Goal: Information Seeking & Learning: Learn about a topic

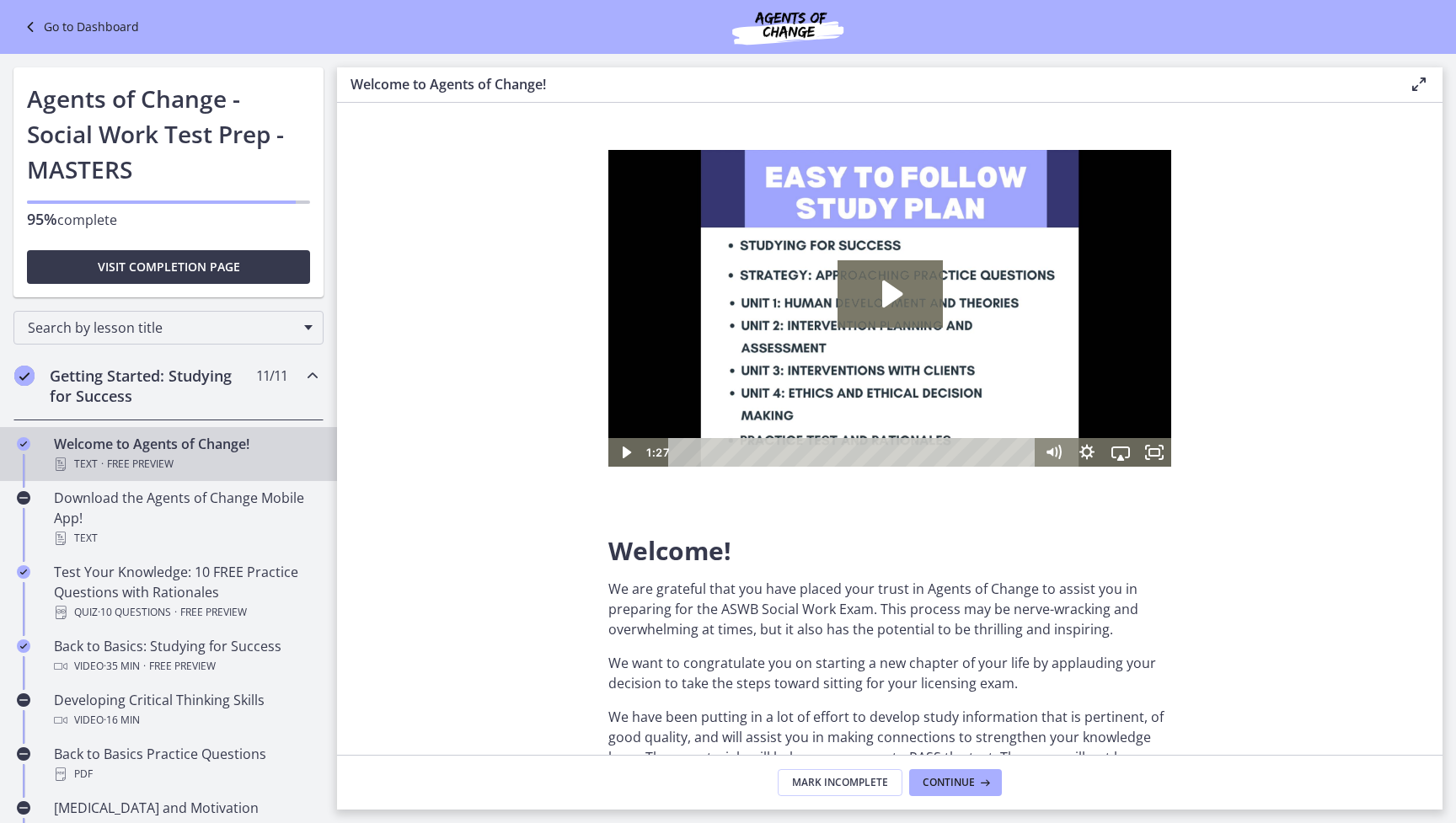
click at [62, 30] on link "Go to Dashboard" at bounding box center [80, 27] width 118 height 20
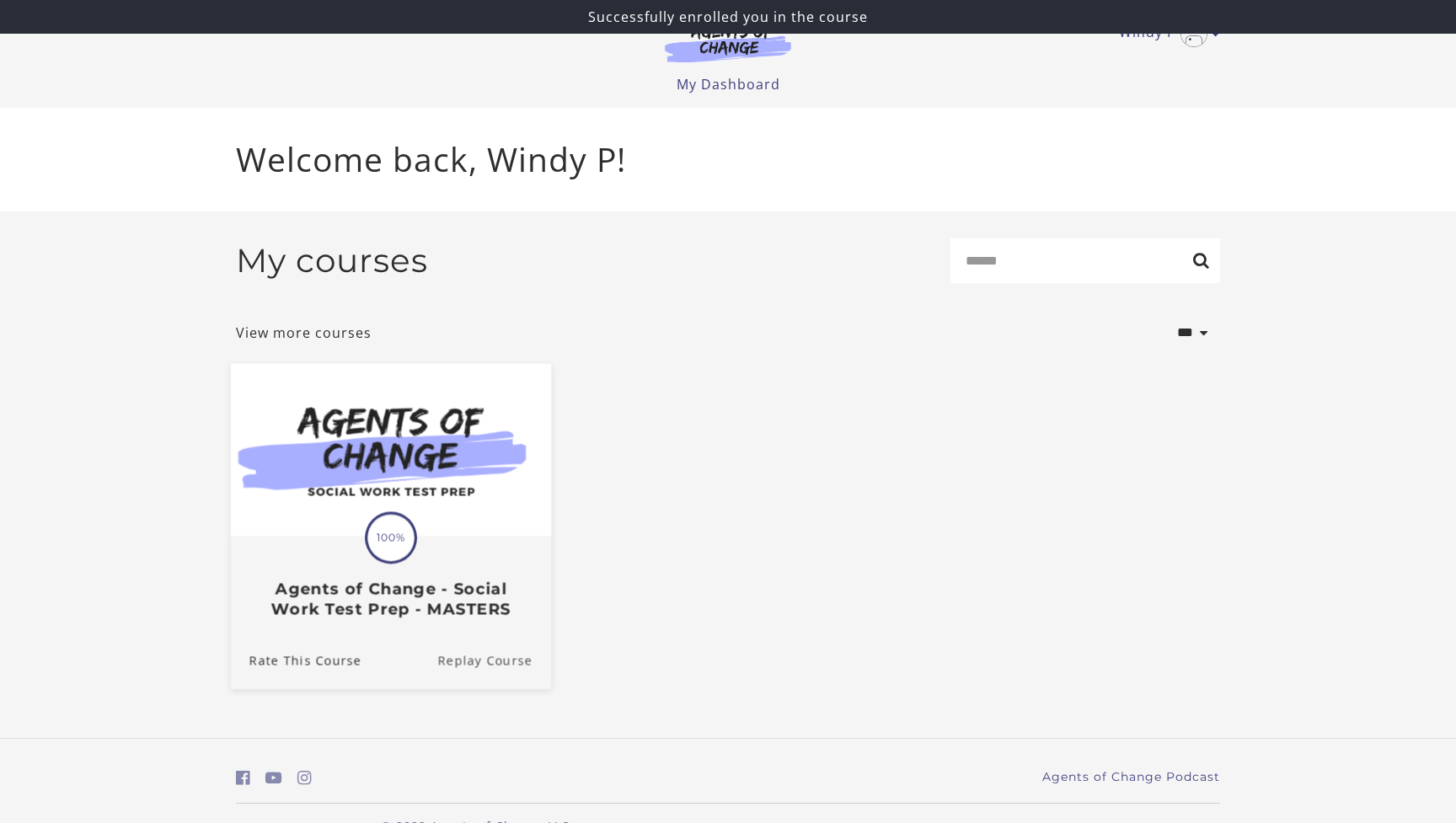
click at [501, 664] on link "Replay Course" at bounding box center [493, 661] width 114 height 56
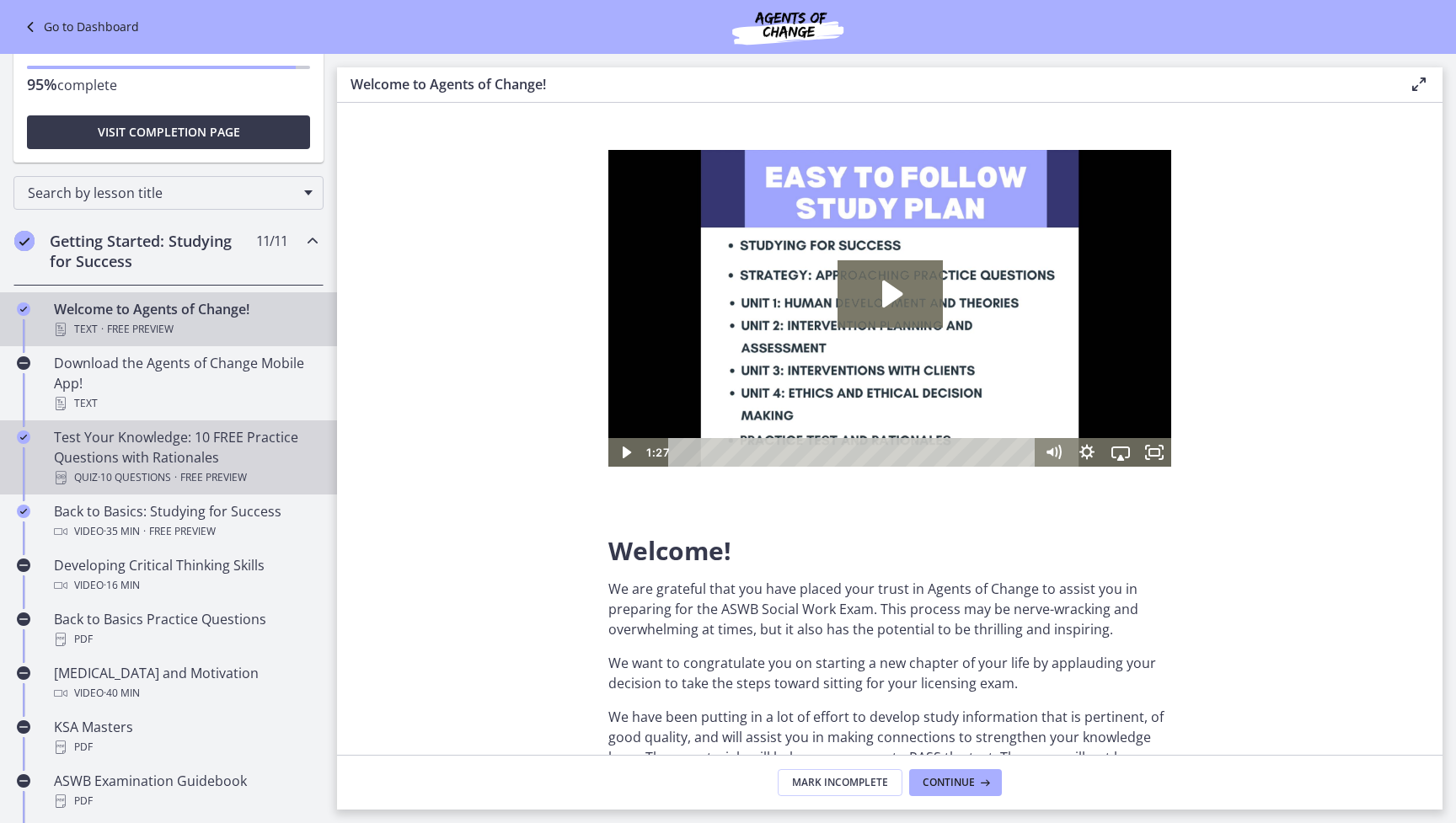
scroll to position [155, 0]
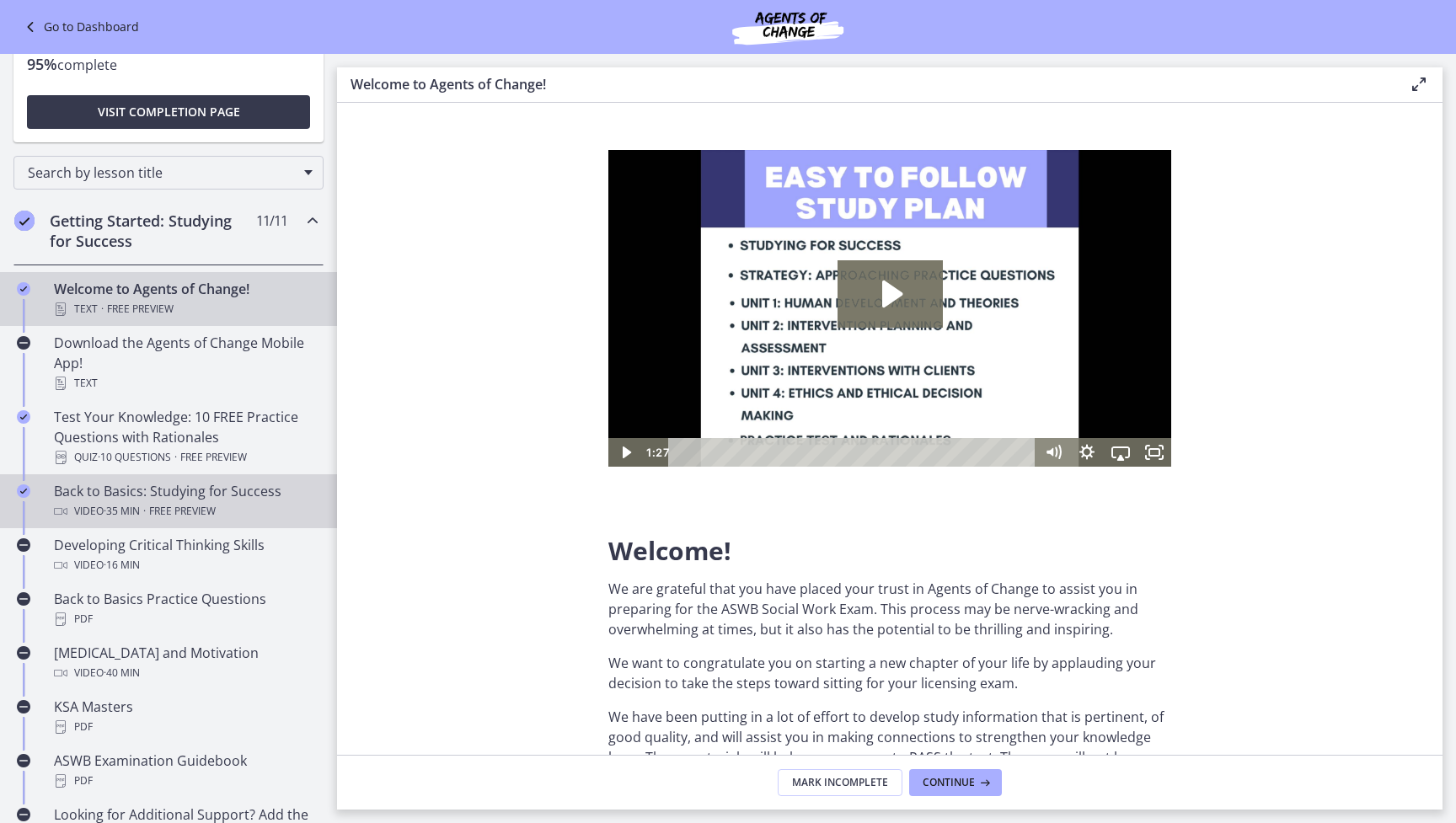
click at [178, 494] on div "Back to Basics: Studying for Success Video · 35 min · Free preview" at bounding box center [185, 502] width 263 height 41
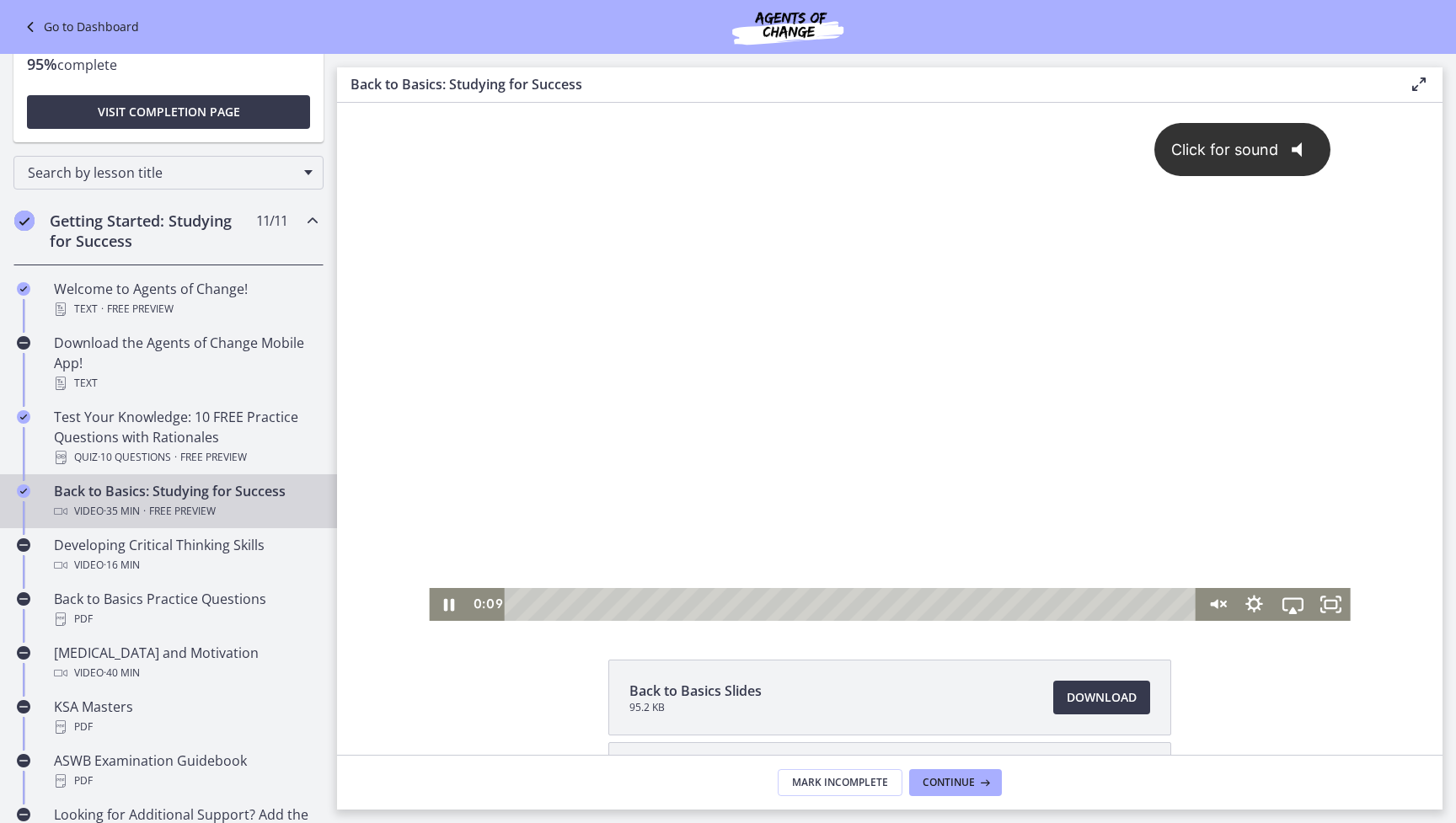
click at [1331, 392] on div "Click for sound @keyframes VOLUME_SMALL_WAVE_FLASH { 0% { opacity: 0; } 33% { o…" at bounding box center [889, 345] width 921 height 485
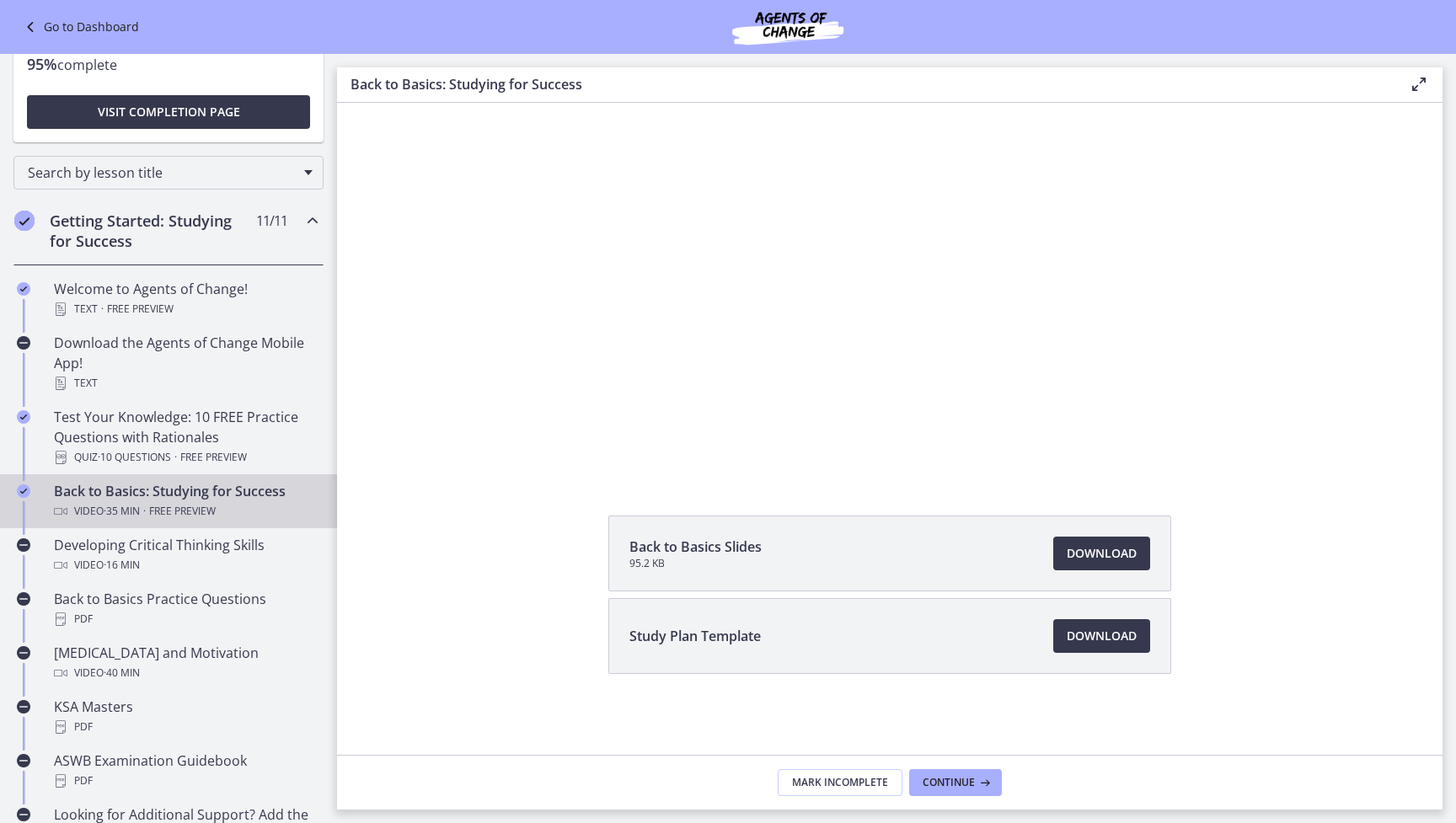
scroll to position [144, 0]
click at [1114, 631] on span "Download Opens in a new window" at bounding box center [1101, 636] width 70 height 20
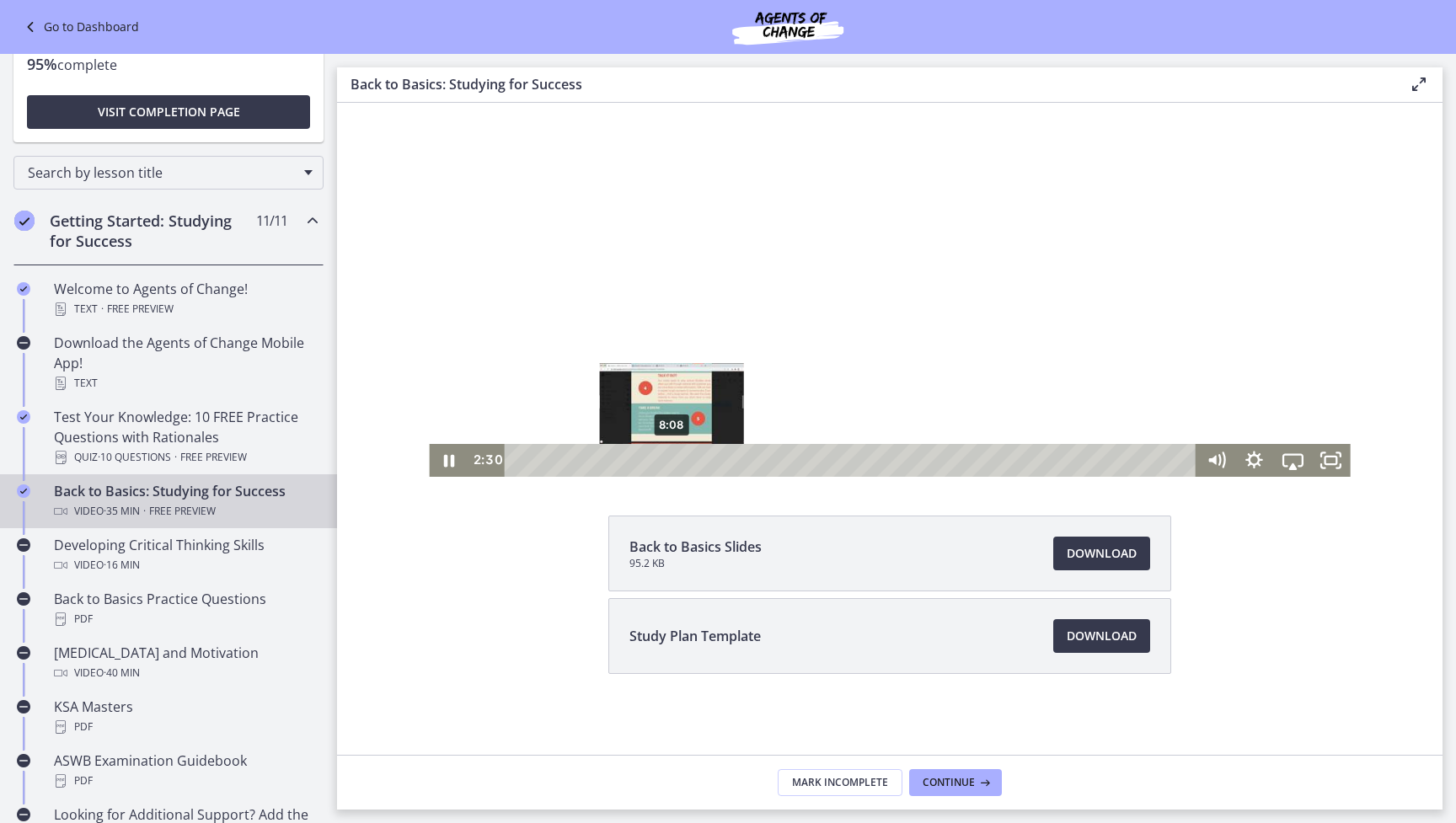
click at [672, 465] on div "8:08" at bounding box center [853, 461] width 669 height 33
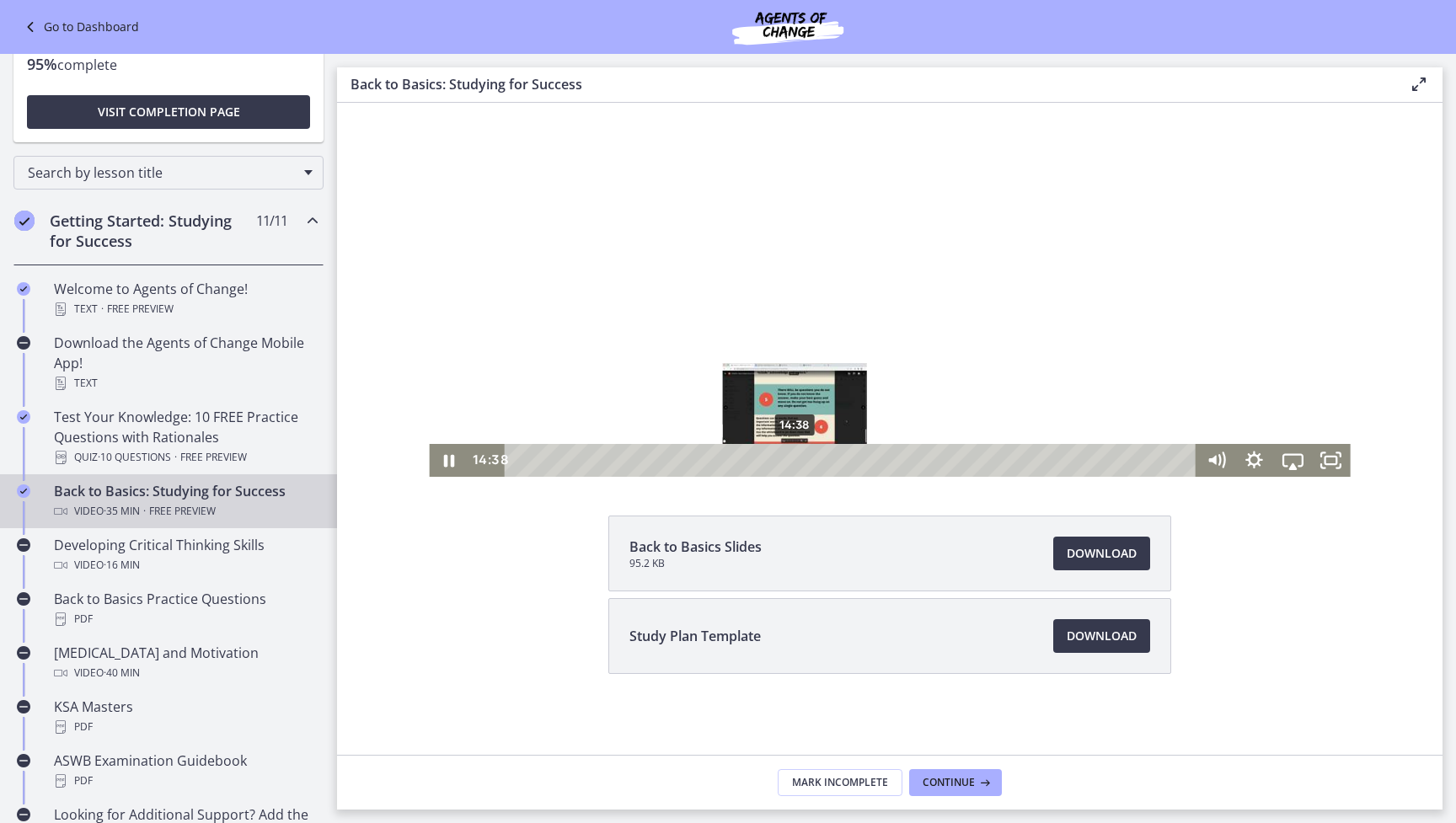
click at [795, 459] on div "14:38" at bounding box center [853, 461] width 669 height 33
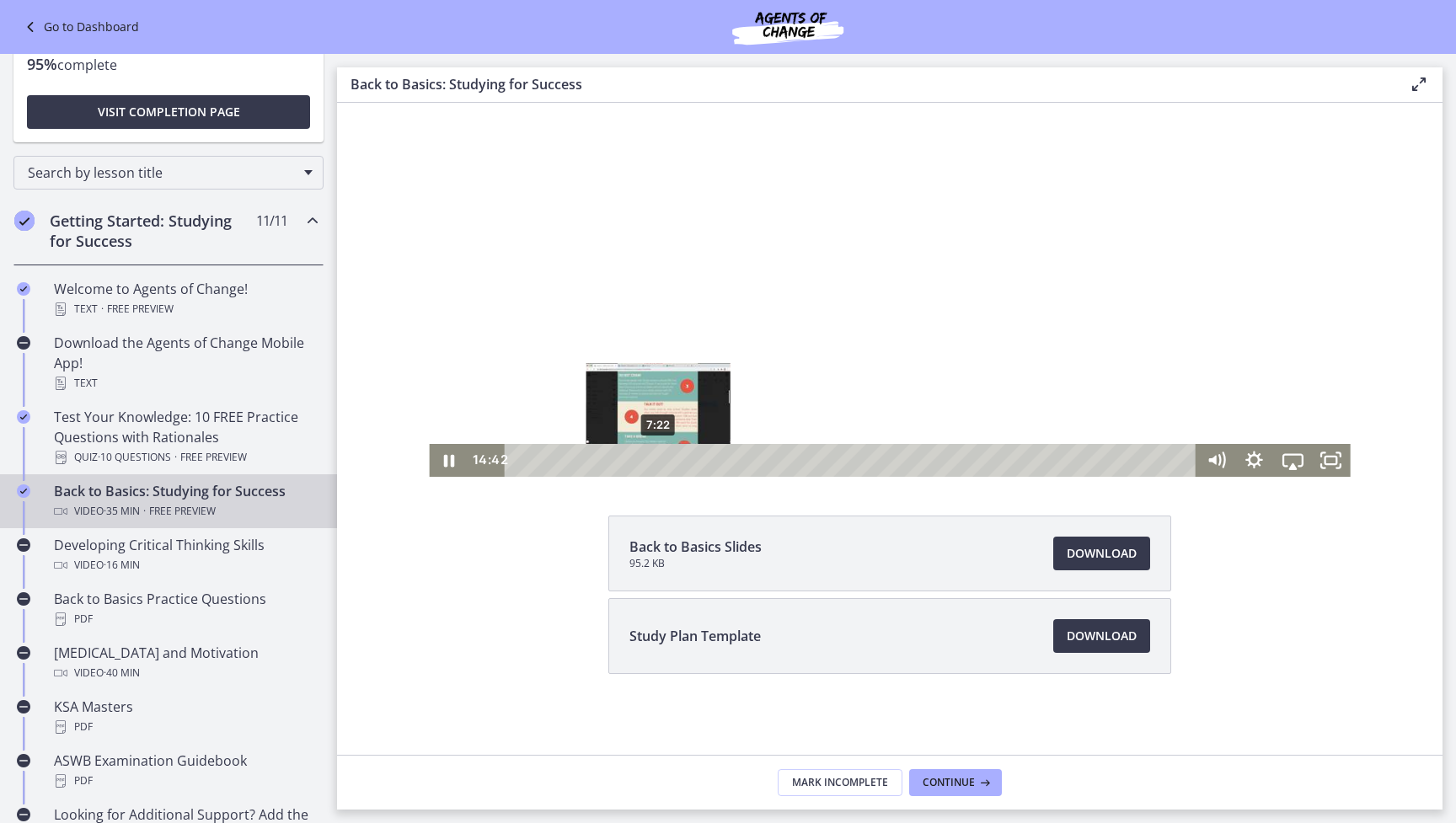
click at [658, 457] on div "7:22" at bounding box center [853, 461] width 669 height 33
drag, startPoint x: 796, startPoint y: 455, endPoint x: 625, endPoint y: 458, distance: 171.0
click at [625, 458] on div "Playbar" at bounding box center [625, 461] width 11 height 11
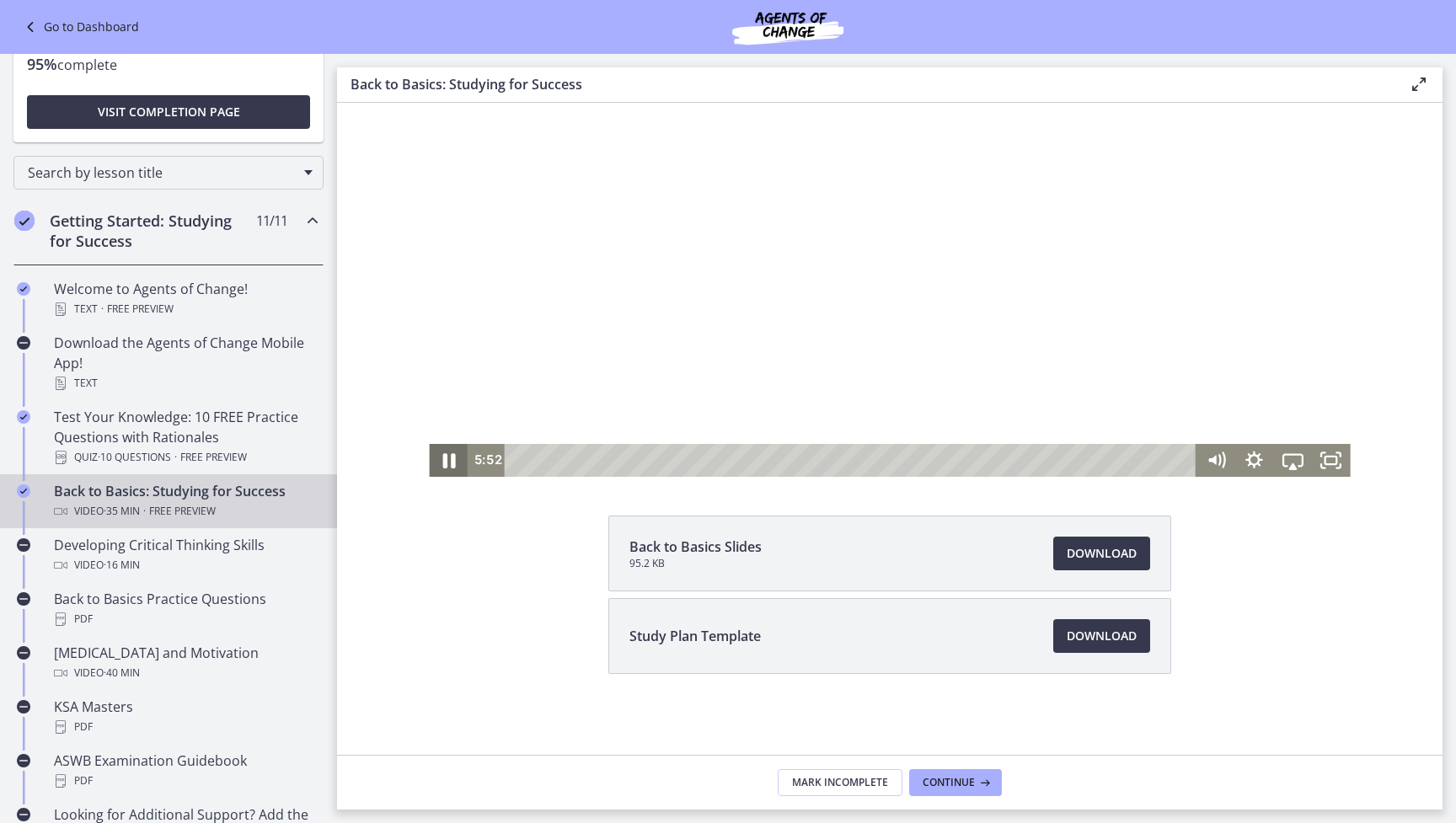
click at [450, 463] on icon "Pause" at bounding box center [449, 460] width 46 height 40
click at [450, 463] on icon "Play Video" at bounding box center [450, 460] width 10 height 14
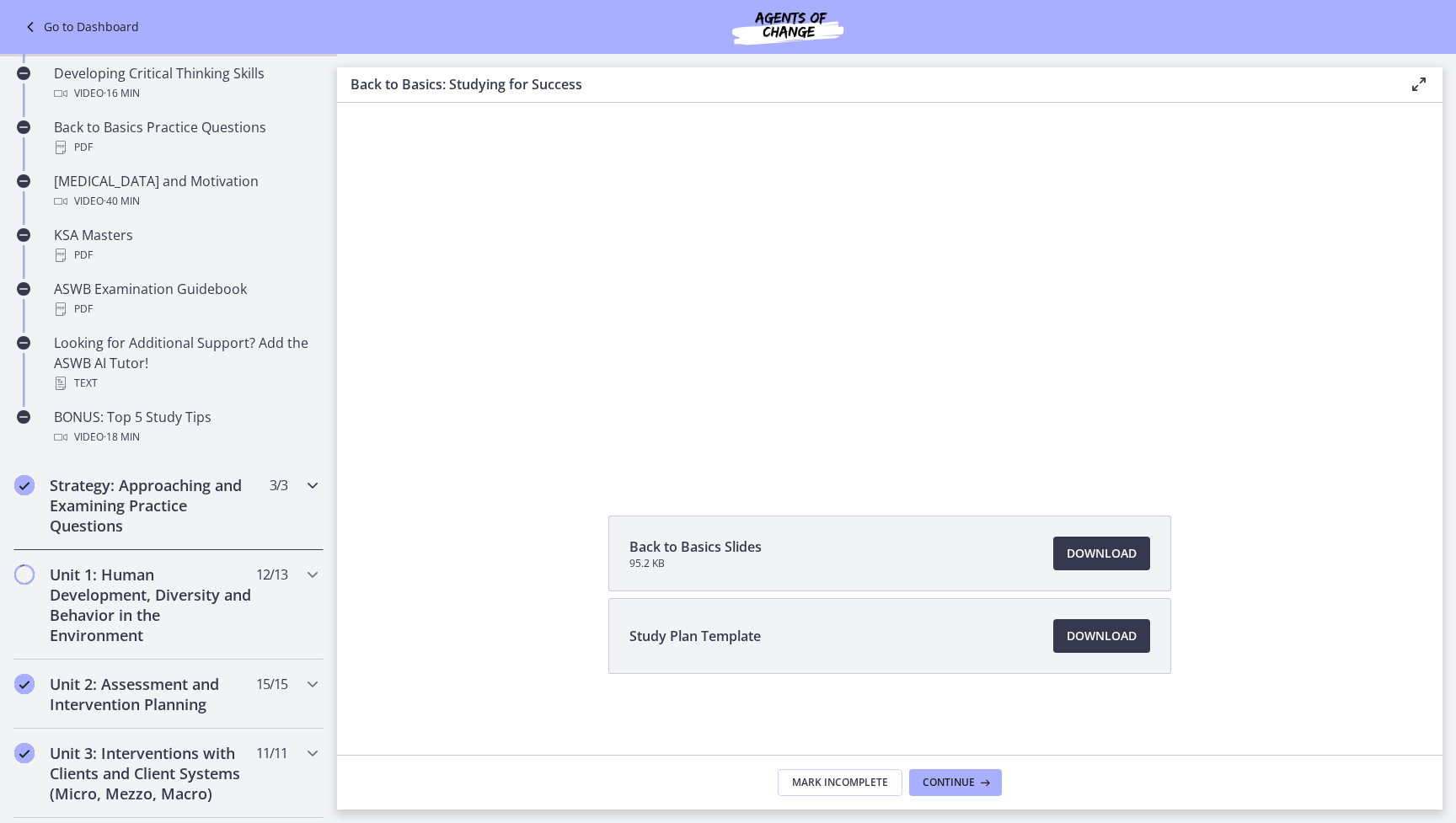
scroll to position [653, 0]
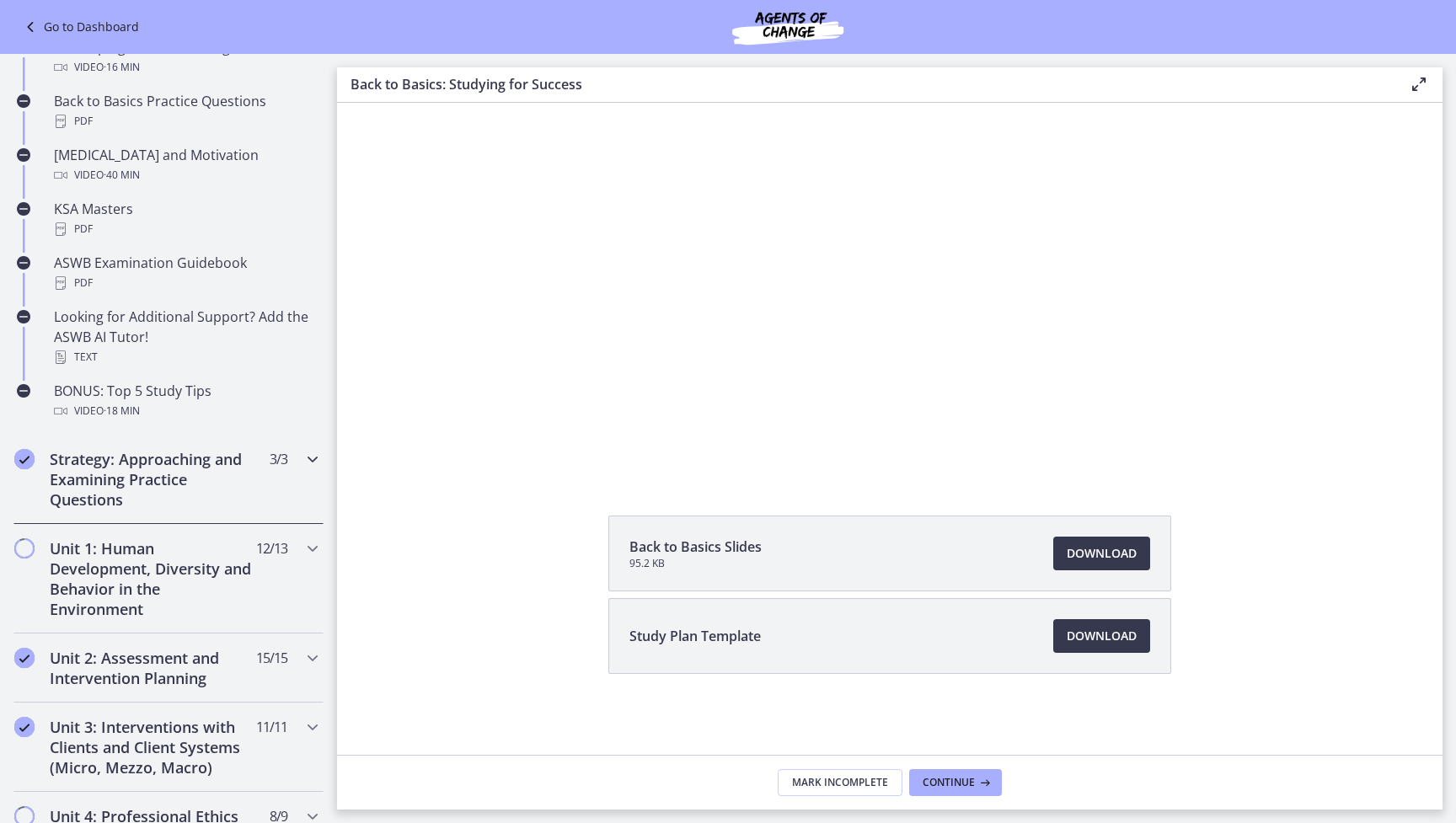
click at [301, 463] on div "Strategy: Approaching and Examining Practice Questions 3 / 3 Completed" at bounding box center [168, 480] width 310 height 89
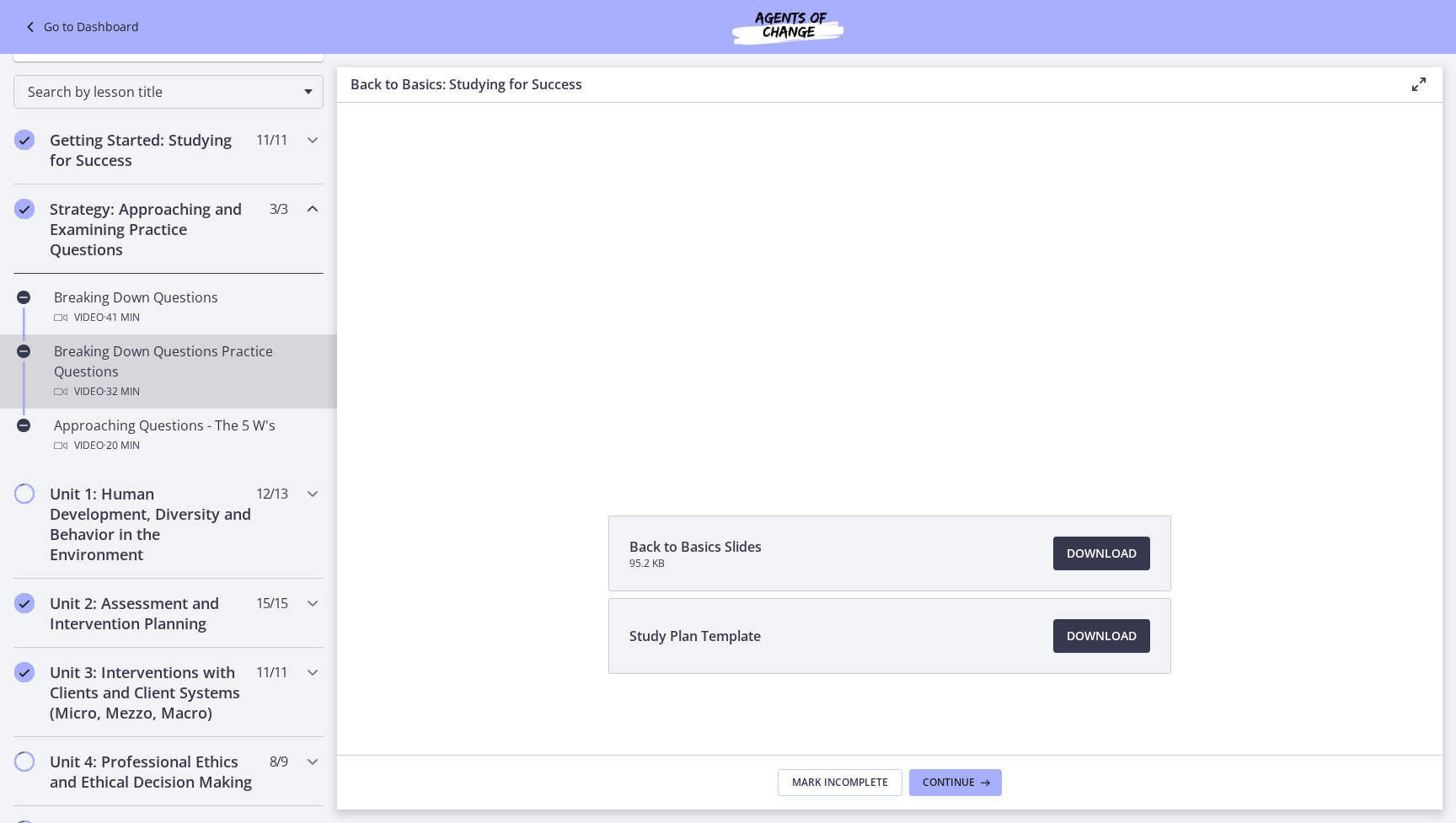
scroll to position [205, 0]
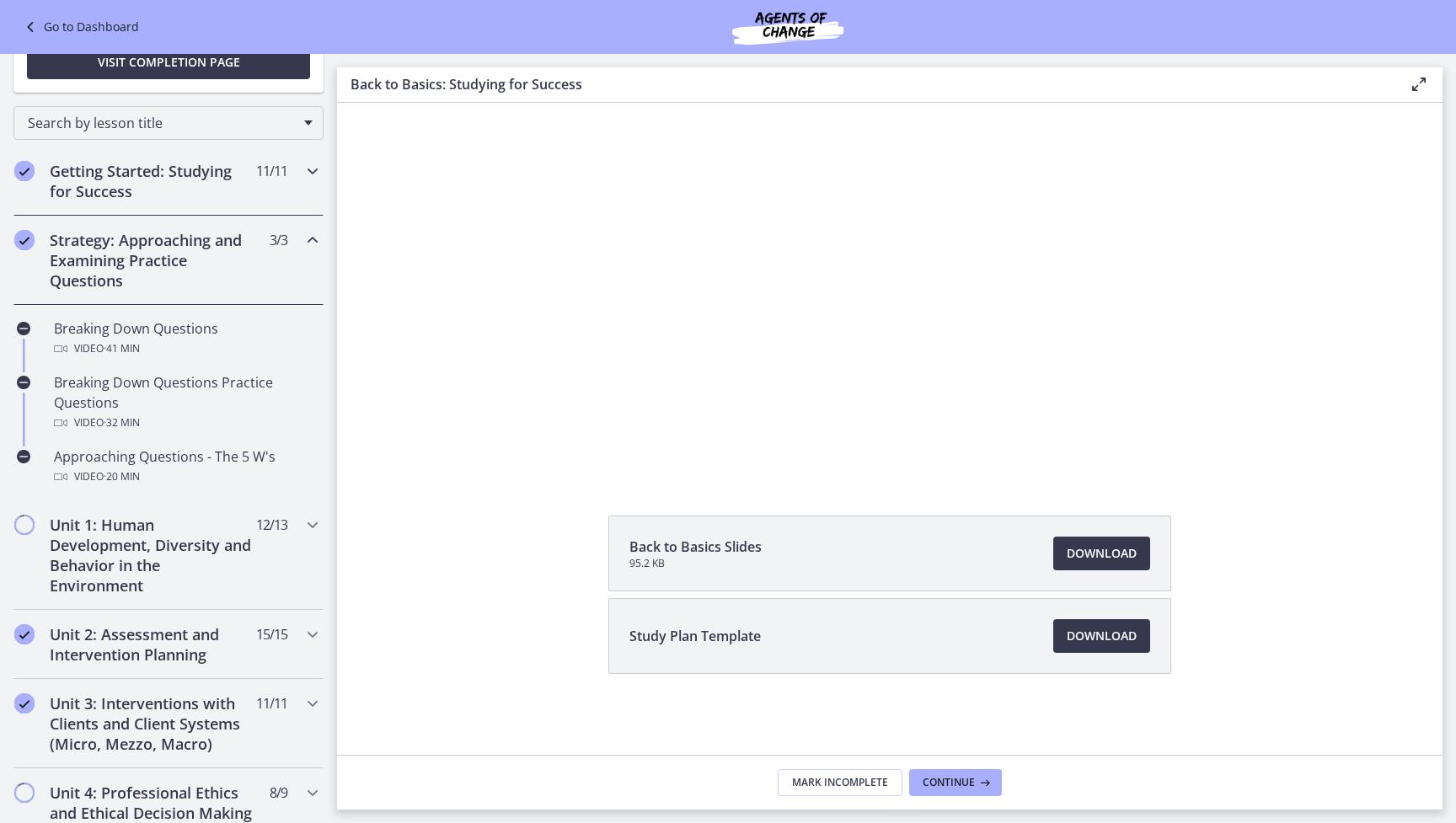
click at [305, 173] on icon "Chapters" at bounding box center [313, 171] width 20 height 20
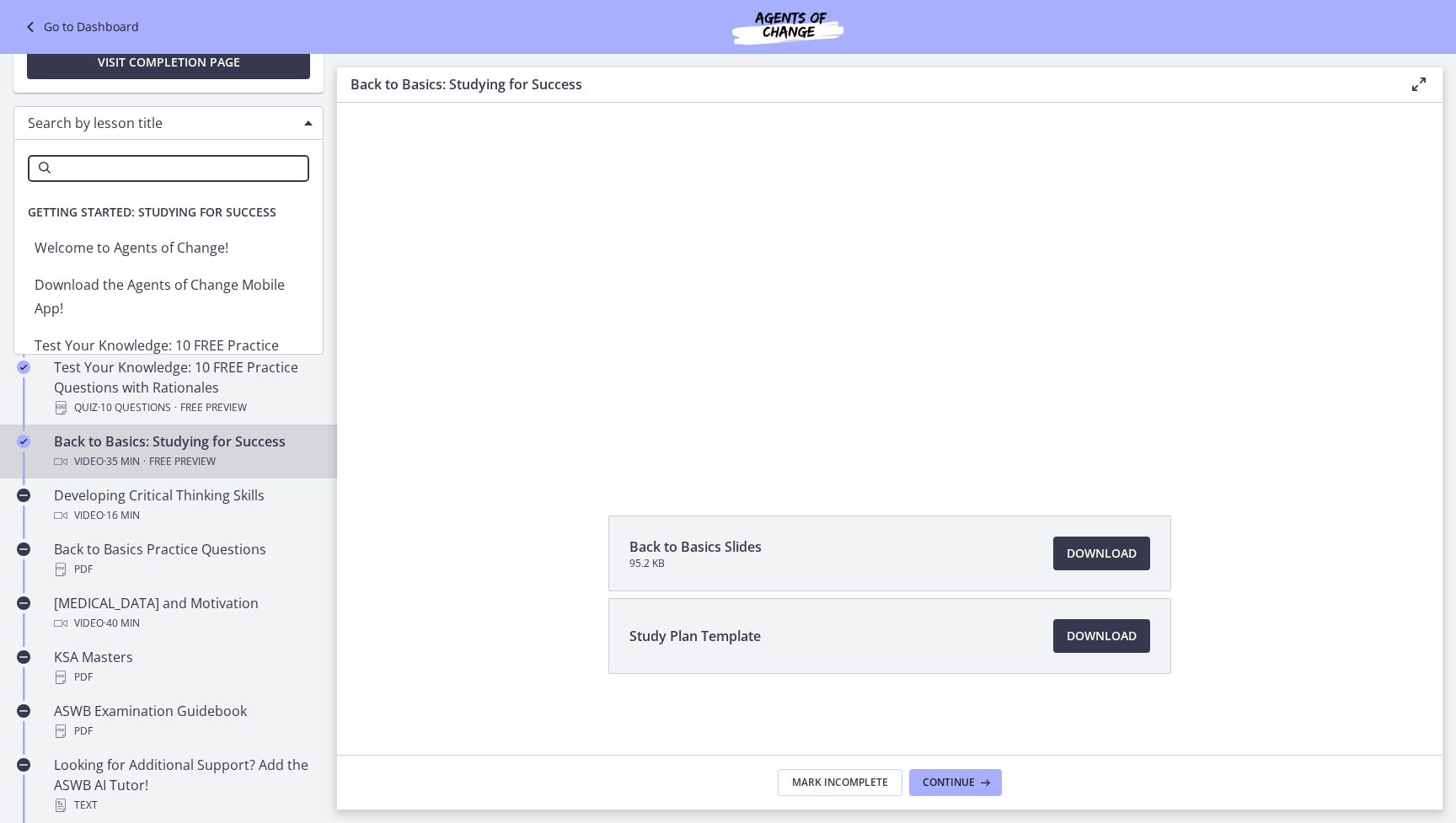
click at [311, 118] on div "Search by lesson title" at bounding box center [168, 123] width 310 height 33
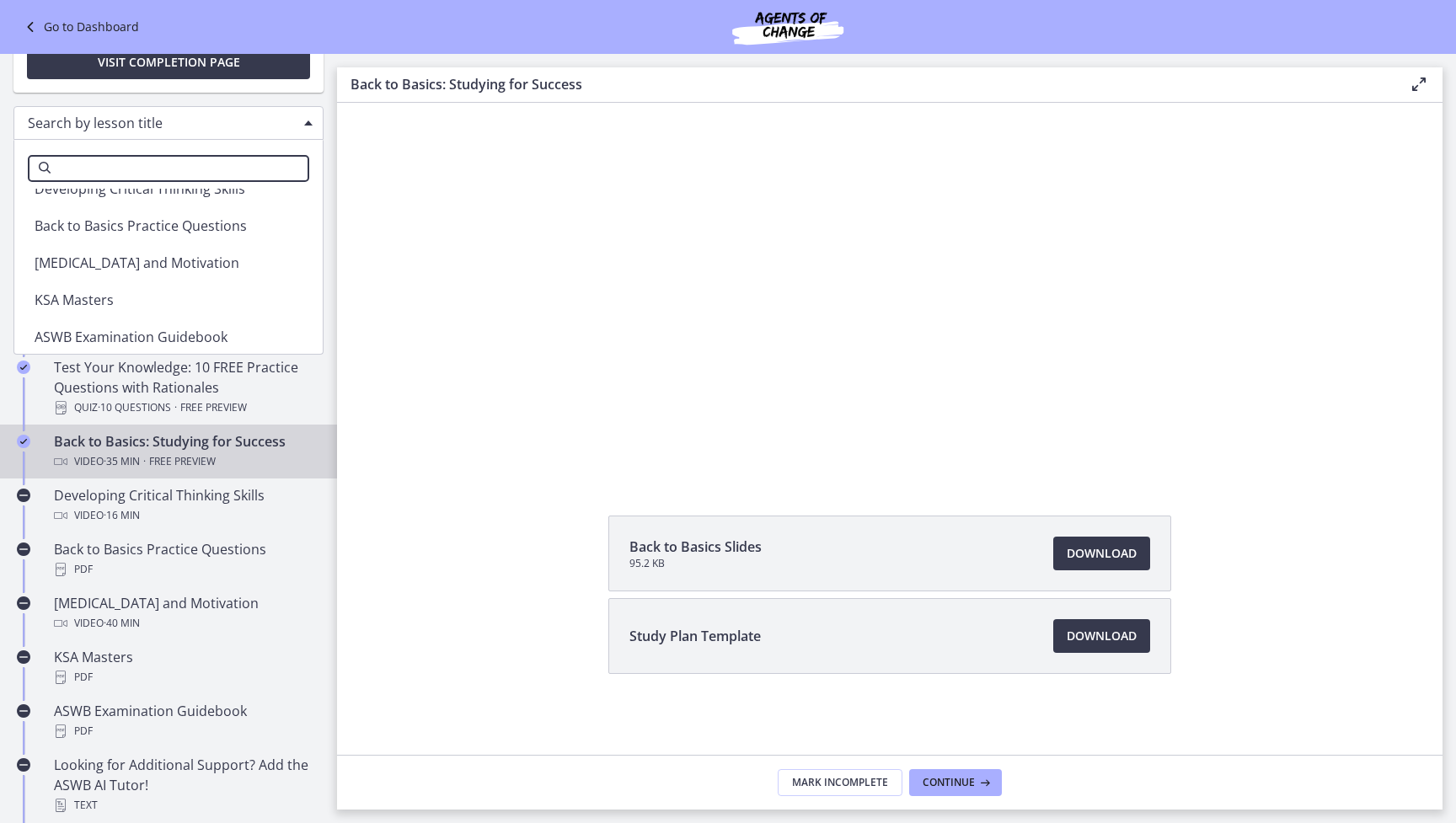
scroll to position [263, 0]
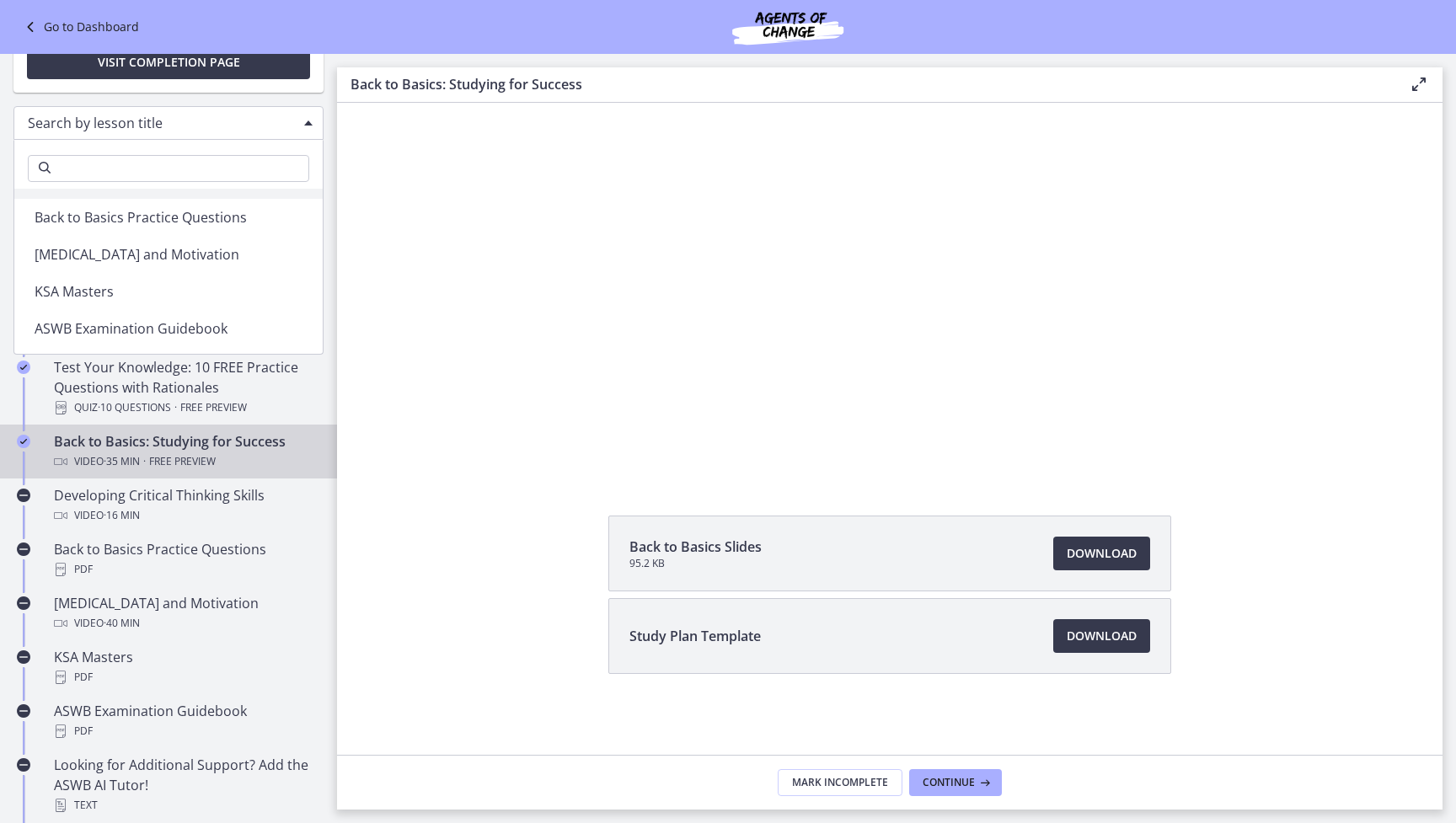
click at [343, 144] on div "Click for sound @keyframes VOLUME_SMALL_WAVE_FLASH { 0% { opacity: 0; } 33% { o…" at bounding box center [890, 218] width 1105 height 518
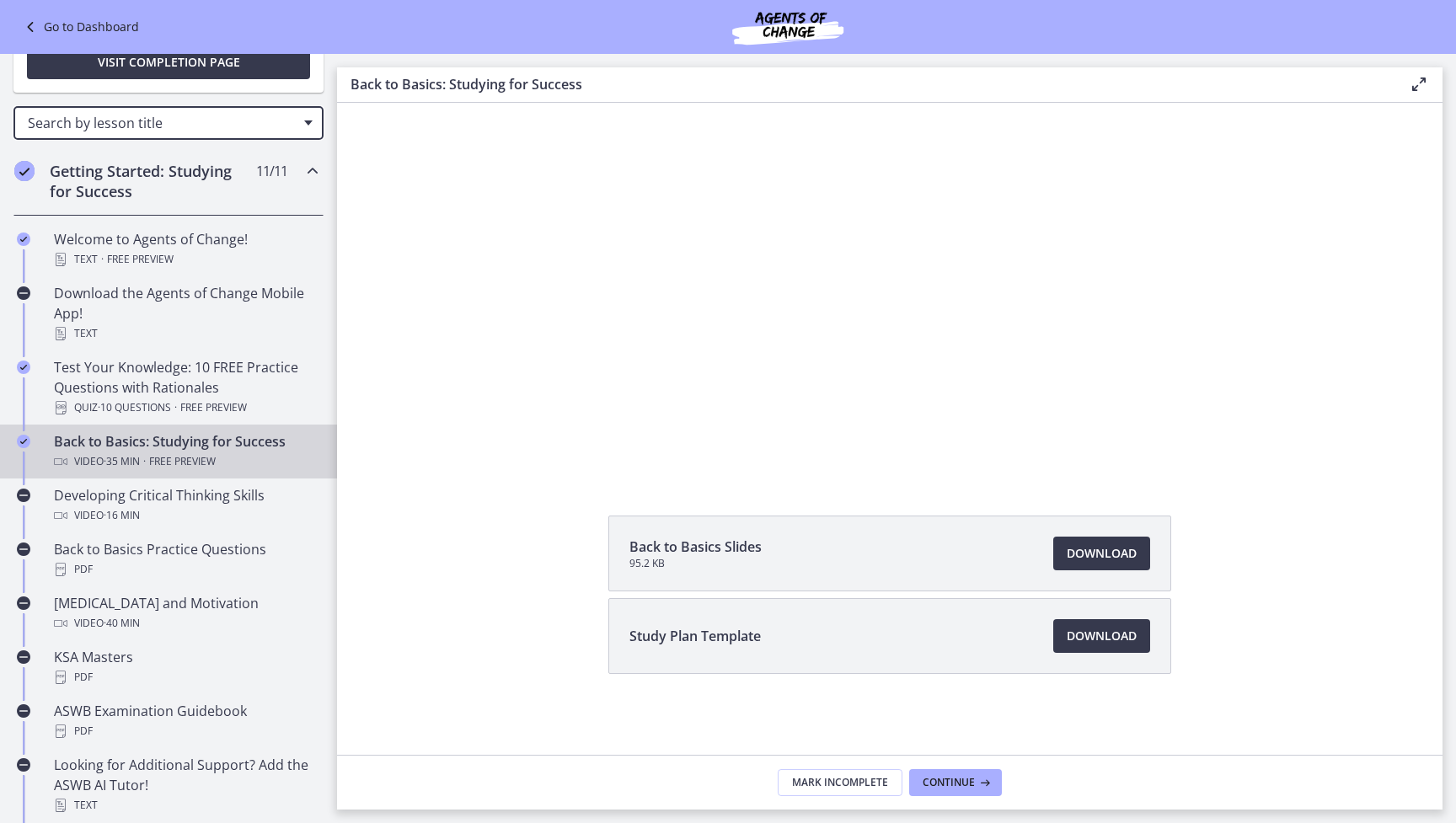
click at [305, 128] on div "Search by lesson title" at bounding box center [168, 123] width 310 height 33
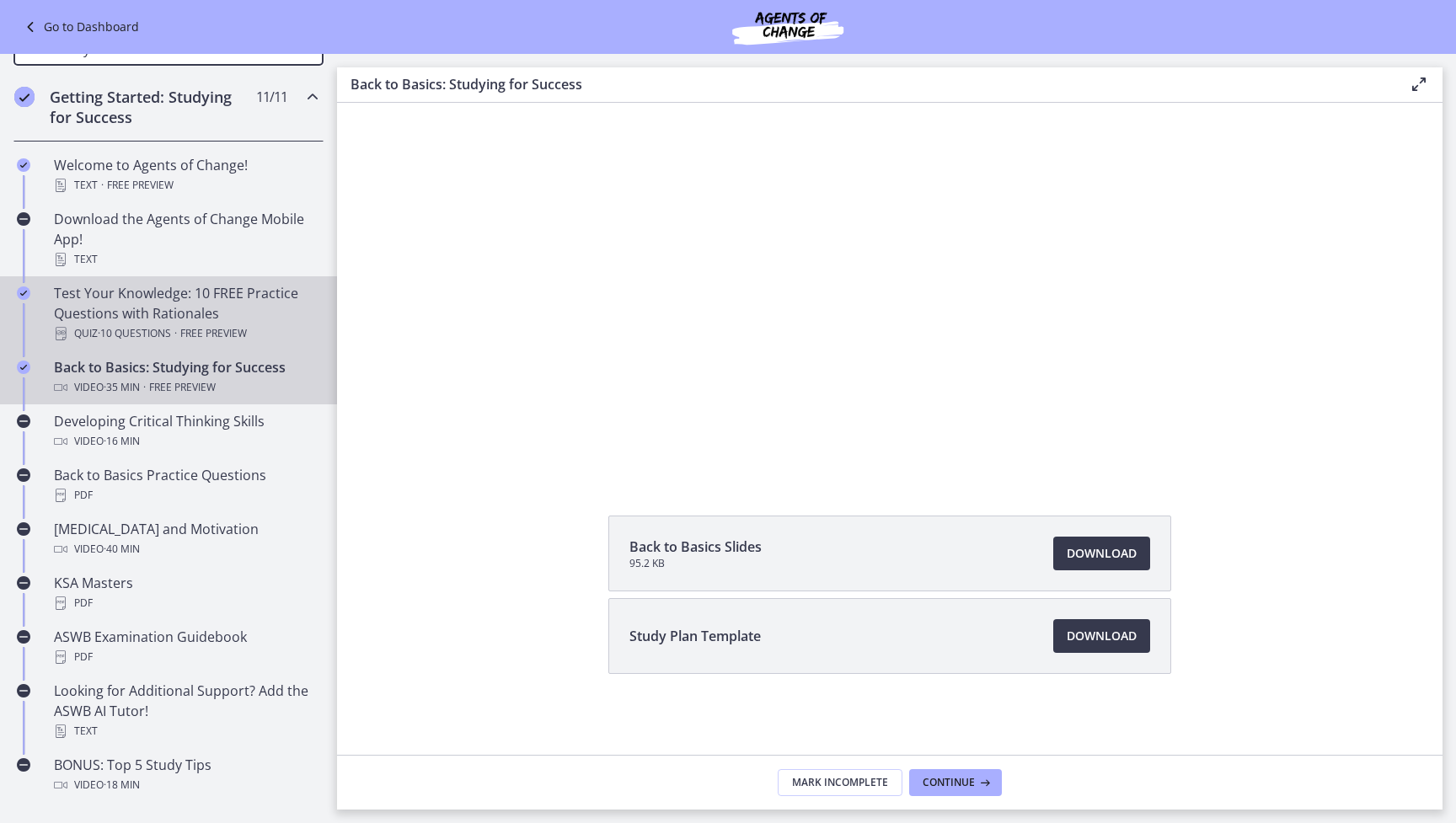
scroll to position [291, 0]
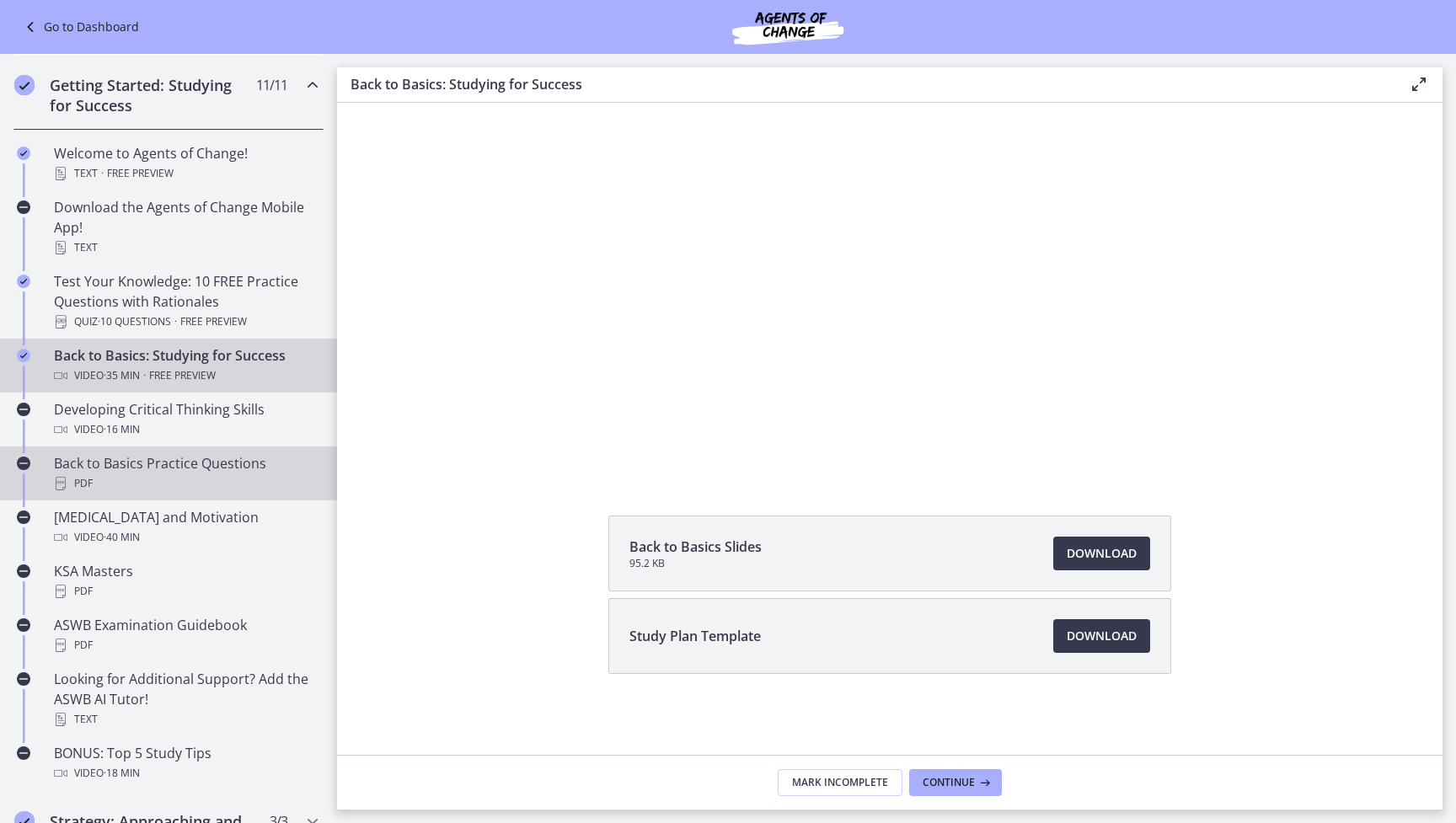
click at [239, 468] on div "Back to Basics Practice Questions PDF" at bounding box center [185, 474] width 263 height 41
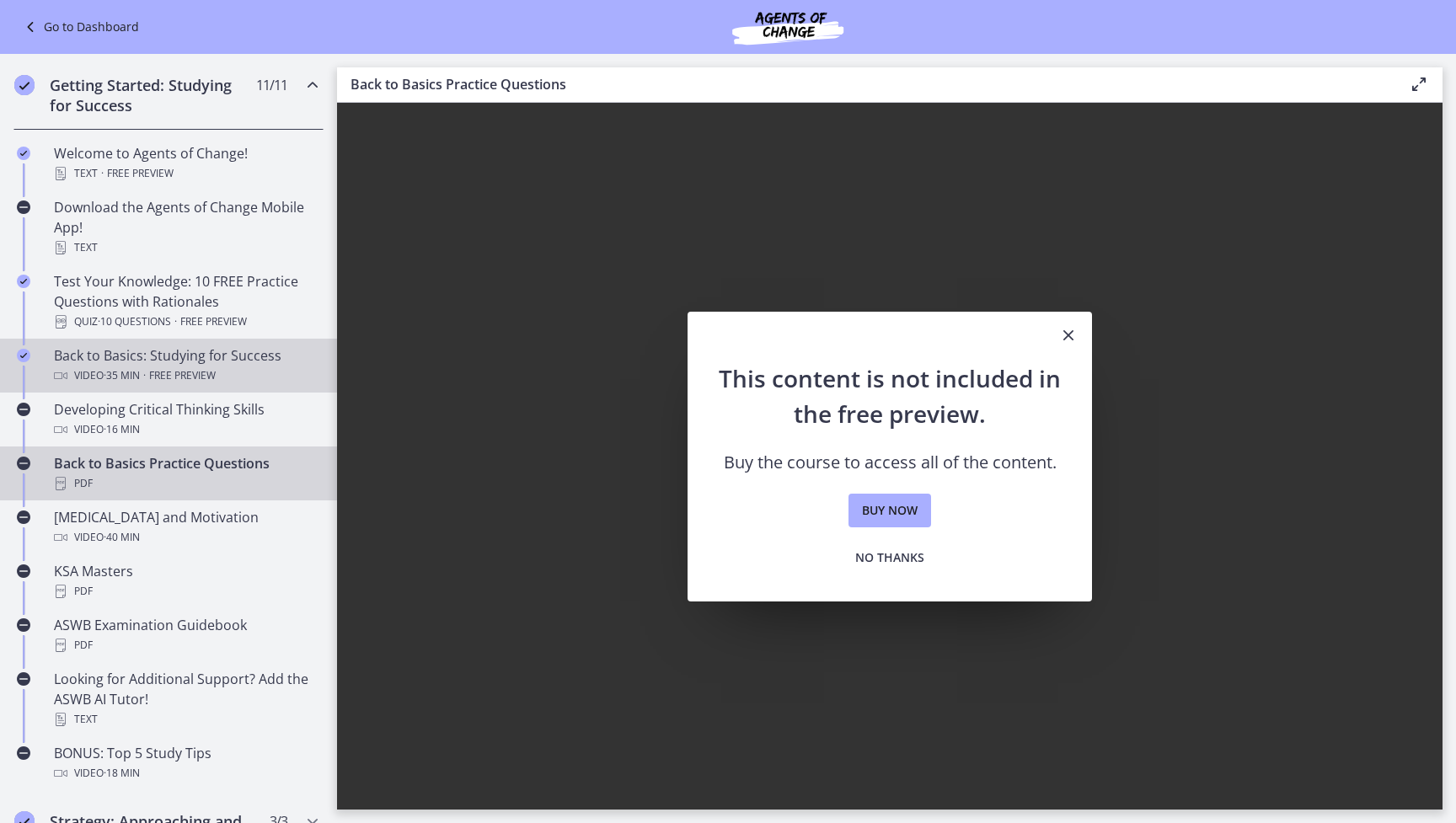
click at [242, 376] on div "Video · 35 min · Free preview" at bounding box center [185, 376] width 263 height 20
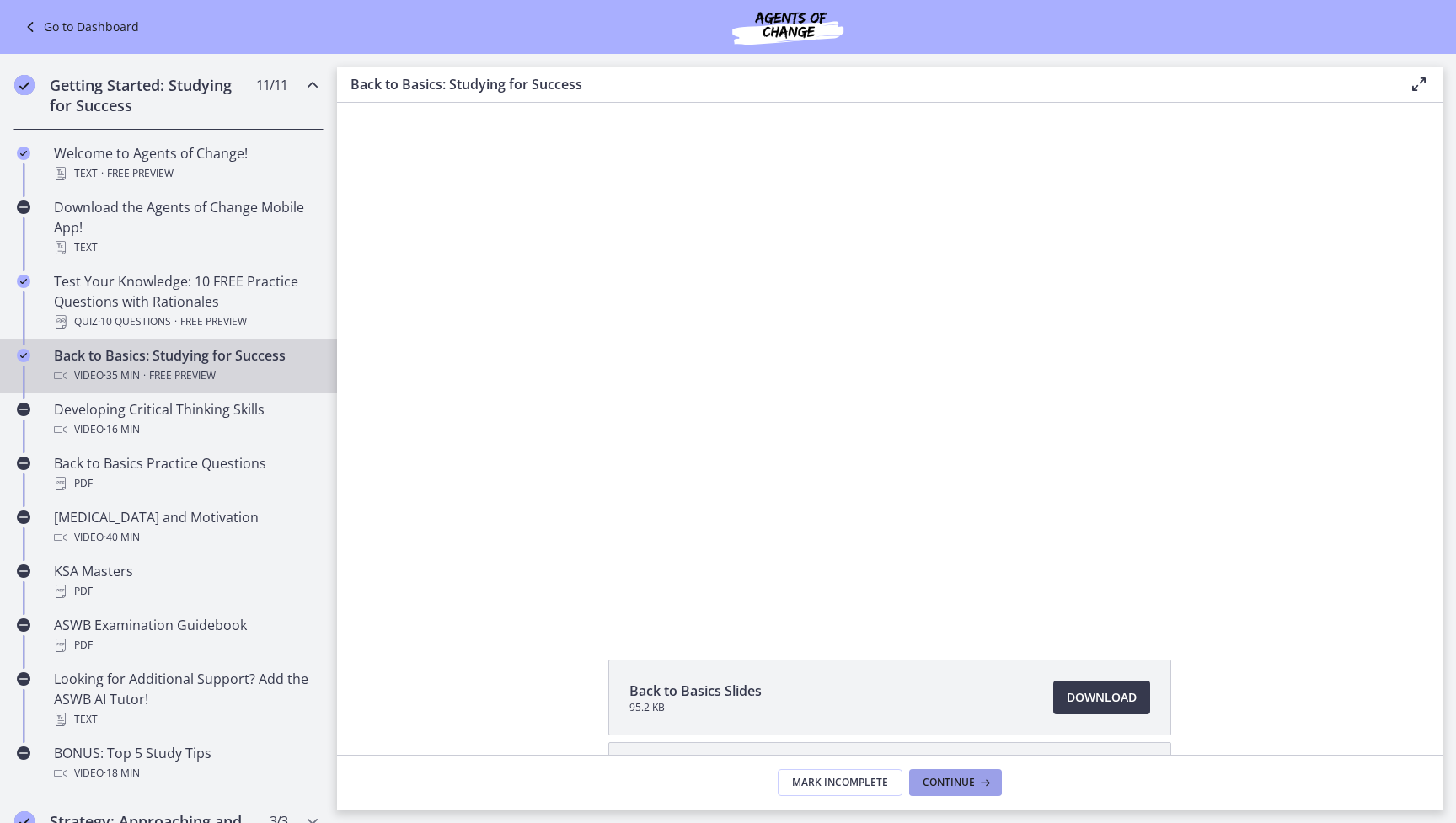
click at [945, 789] on span "Continue" at bounding box center [949, 782] width 52 height 14
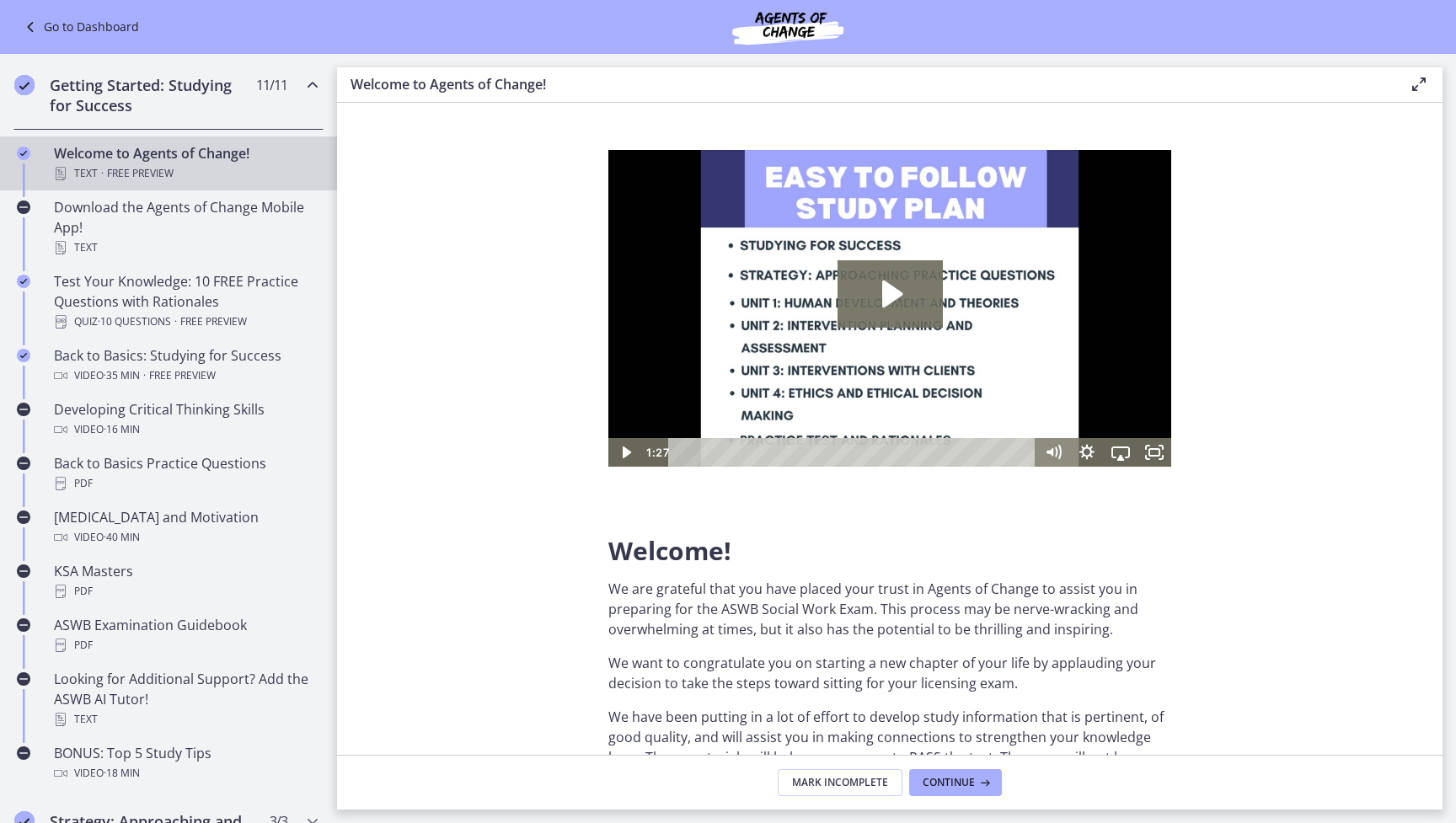
click at [78, 20] on link "Go to Dashboard" at bounding box center [80, 27] width 118 height 20
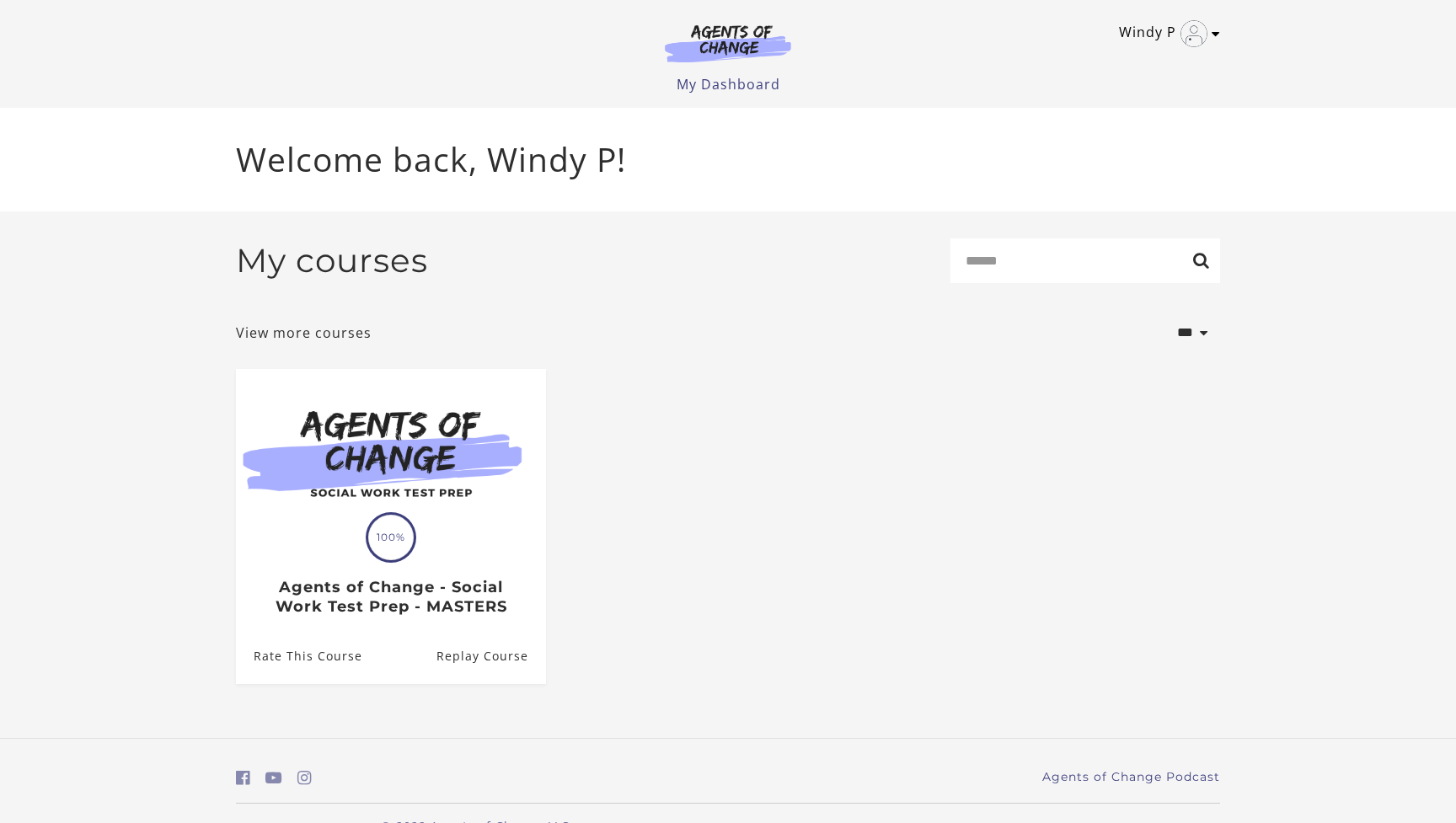
click at [1212, 33] on icon "Toggle menu" at bounding box center [1215, 33] width 8 height 14
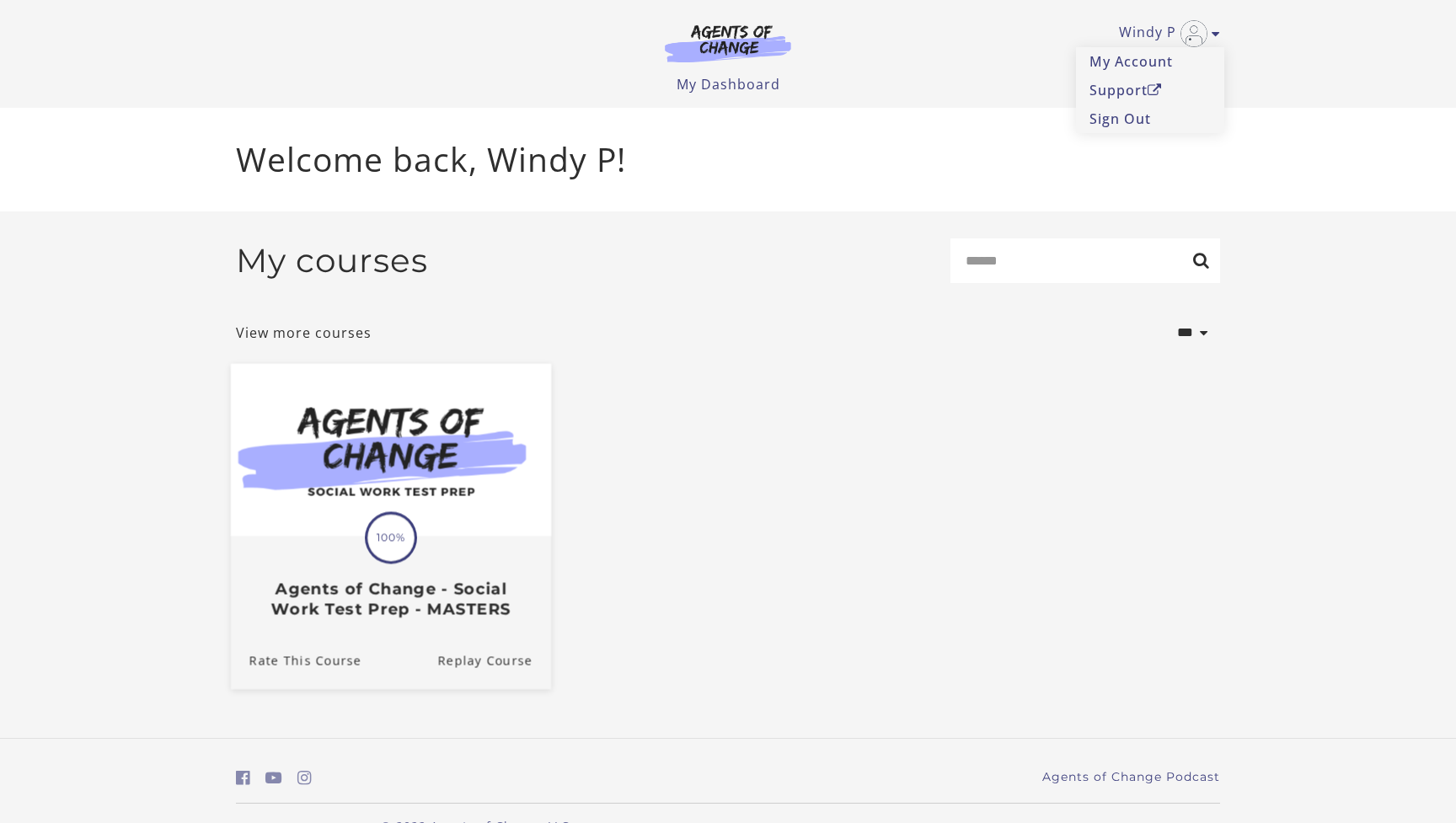
click at [312, 605] on h3 "Agents of Change - Social Work Test Prep - MASTERS" at bounding box center [391, 599] width 283 height 39
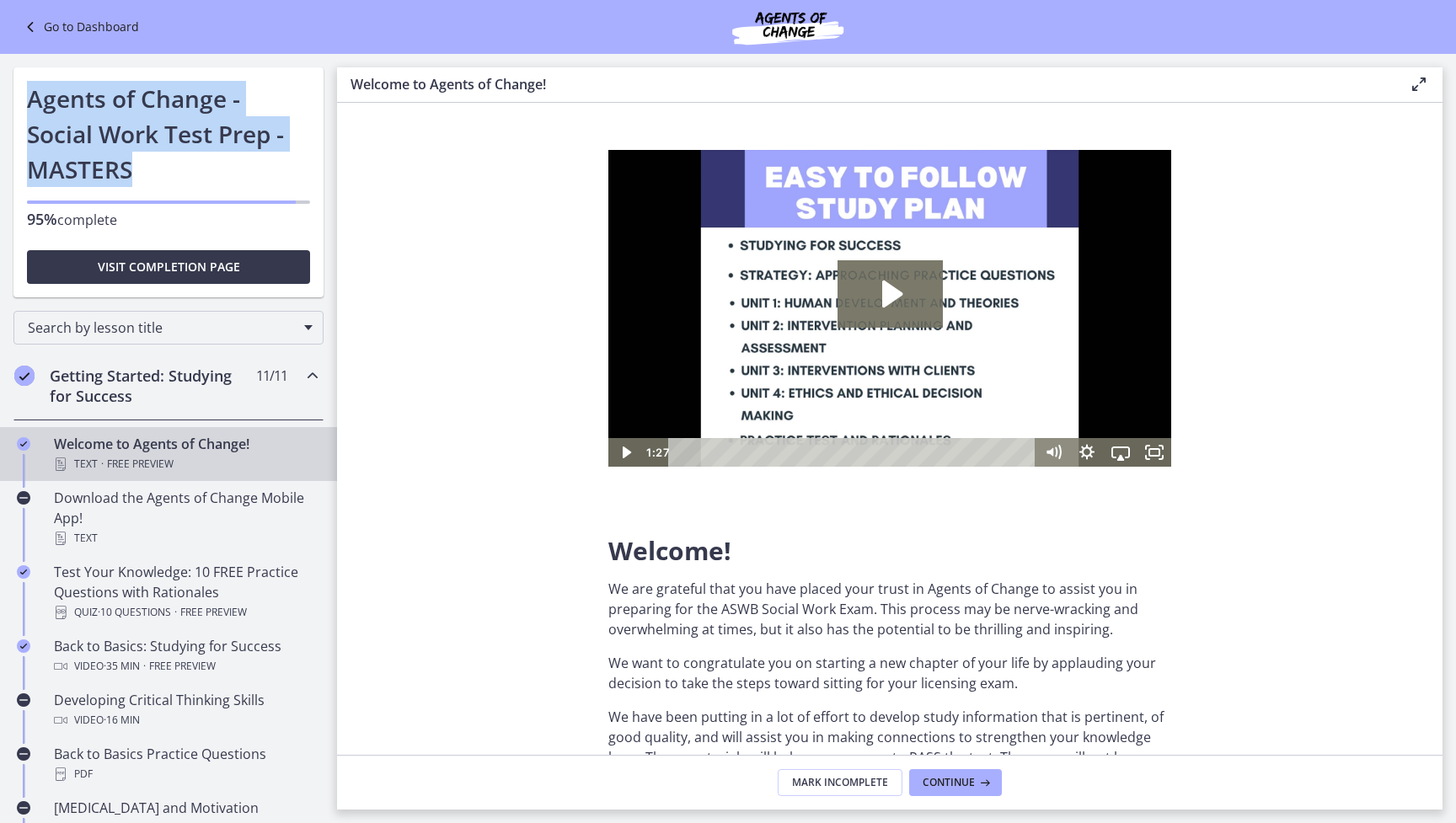
drag, startPoint x: 146, startPoint y: 176, endPoint x: 18, endPoint y: 108, distance: 144.9
click at [18, 108] on div "Go to Dashboard Agents of Change - Social Work Test Prep - MASTERS 95% complete…" at bounding box center [168, 182] width 310 height 231
click at [230, 176] on h1 "Agents of Change - Social Work Test Prep - MASTERS" at bounding box center [168, 133] width 283 height 106
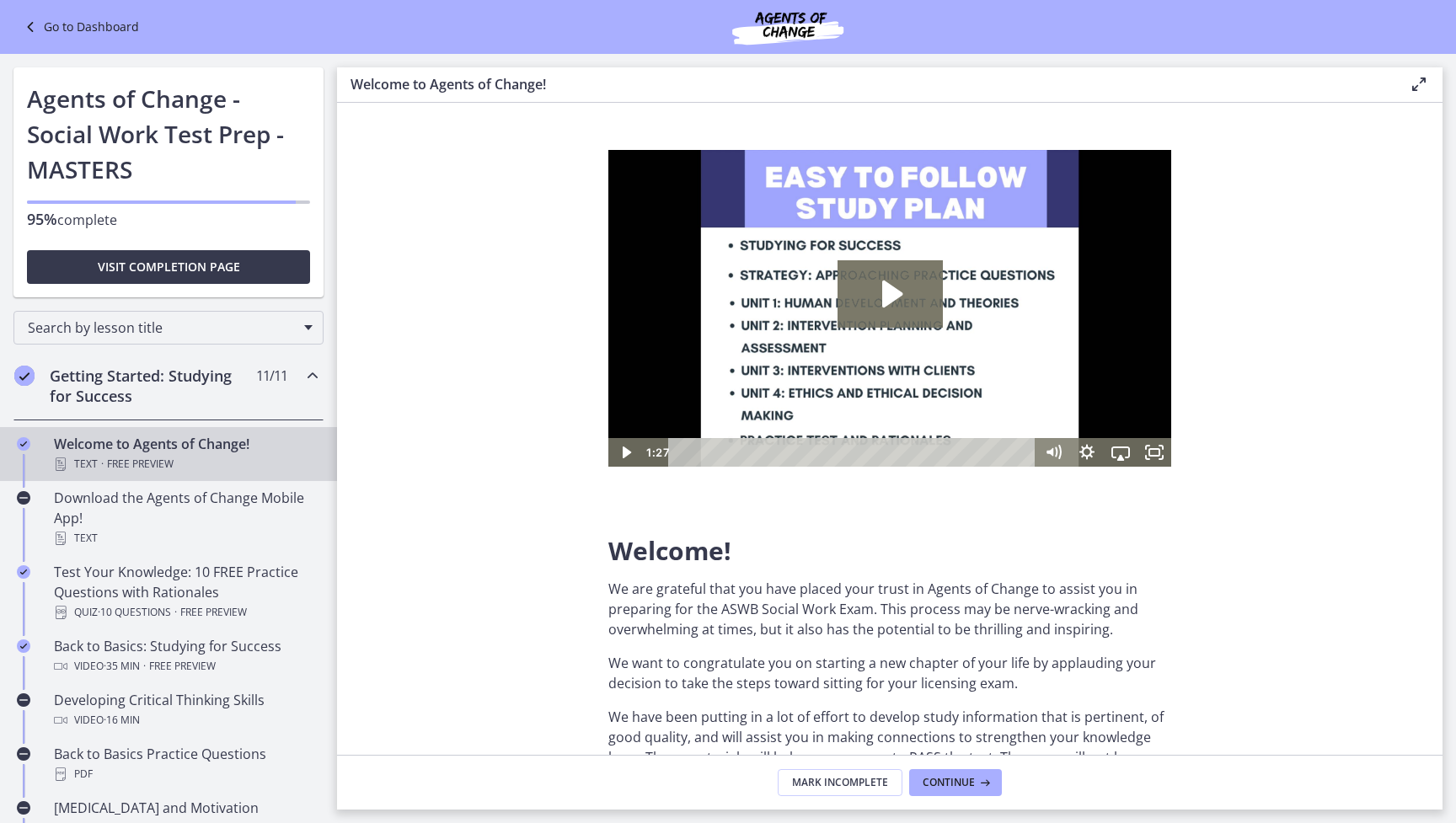
click at [94, 30] on link "Go to Dashboard" at bounding box center [80, 27] width 118 height 20
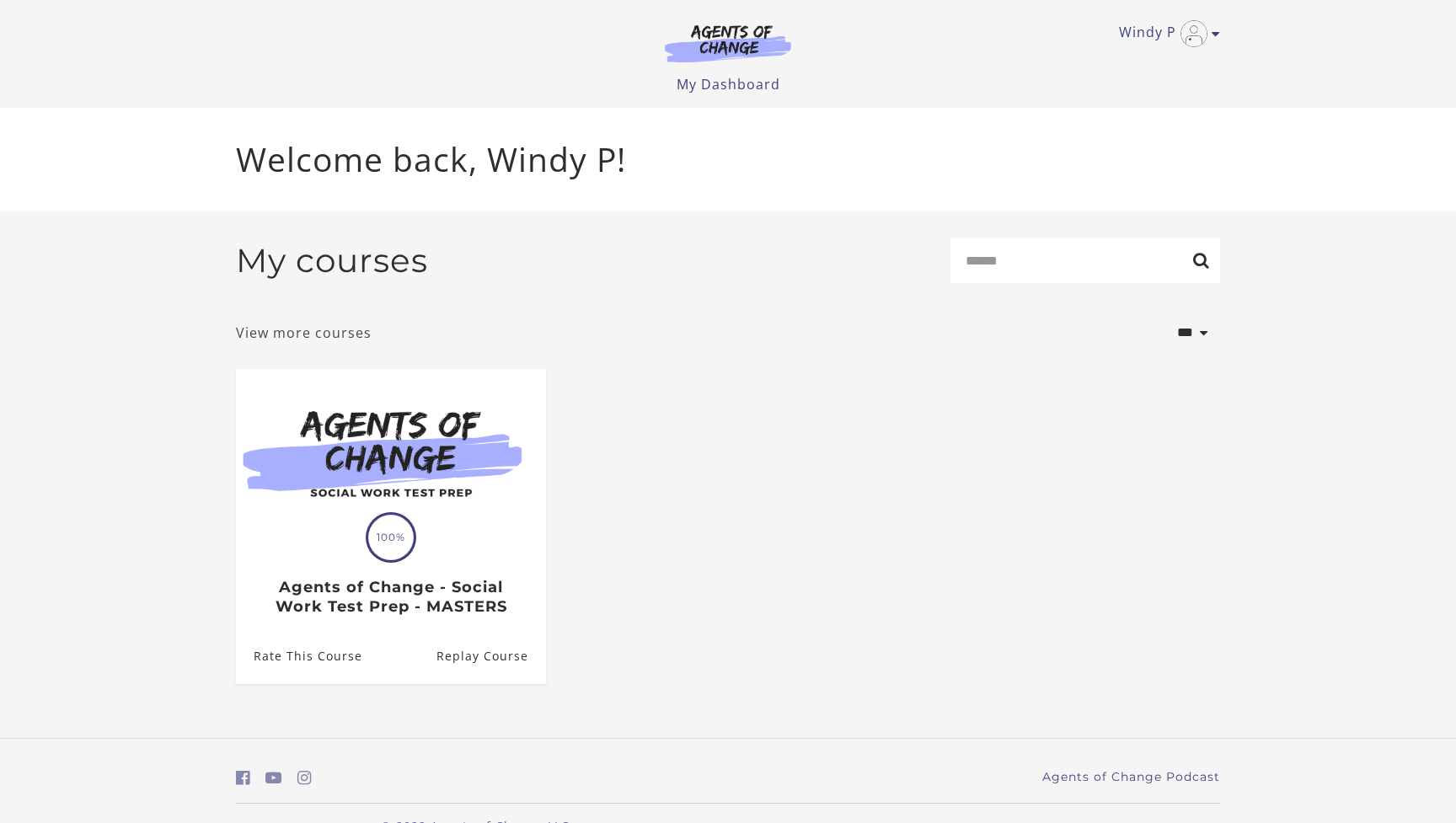
click at [348, 340] on link "View more courses" at bounding box center [304, 333] width 136 height 20
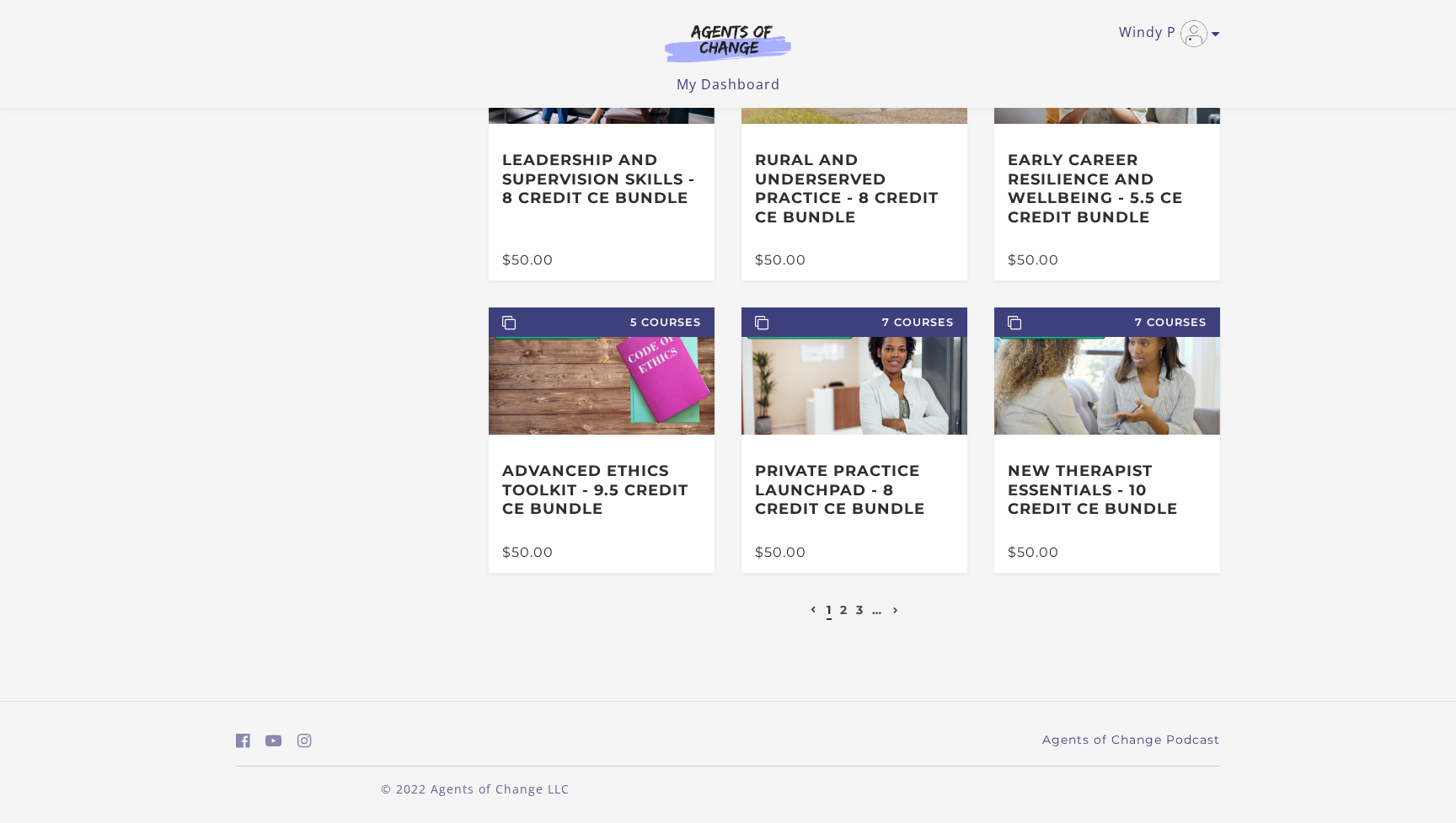
scroll to position [195, 0]
click at [842, 606] on link "2" at bounding box center [844, 610] width 7 height 15
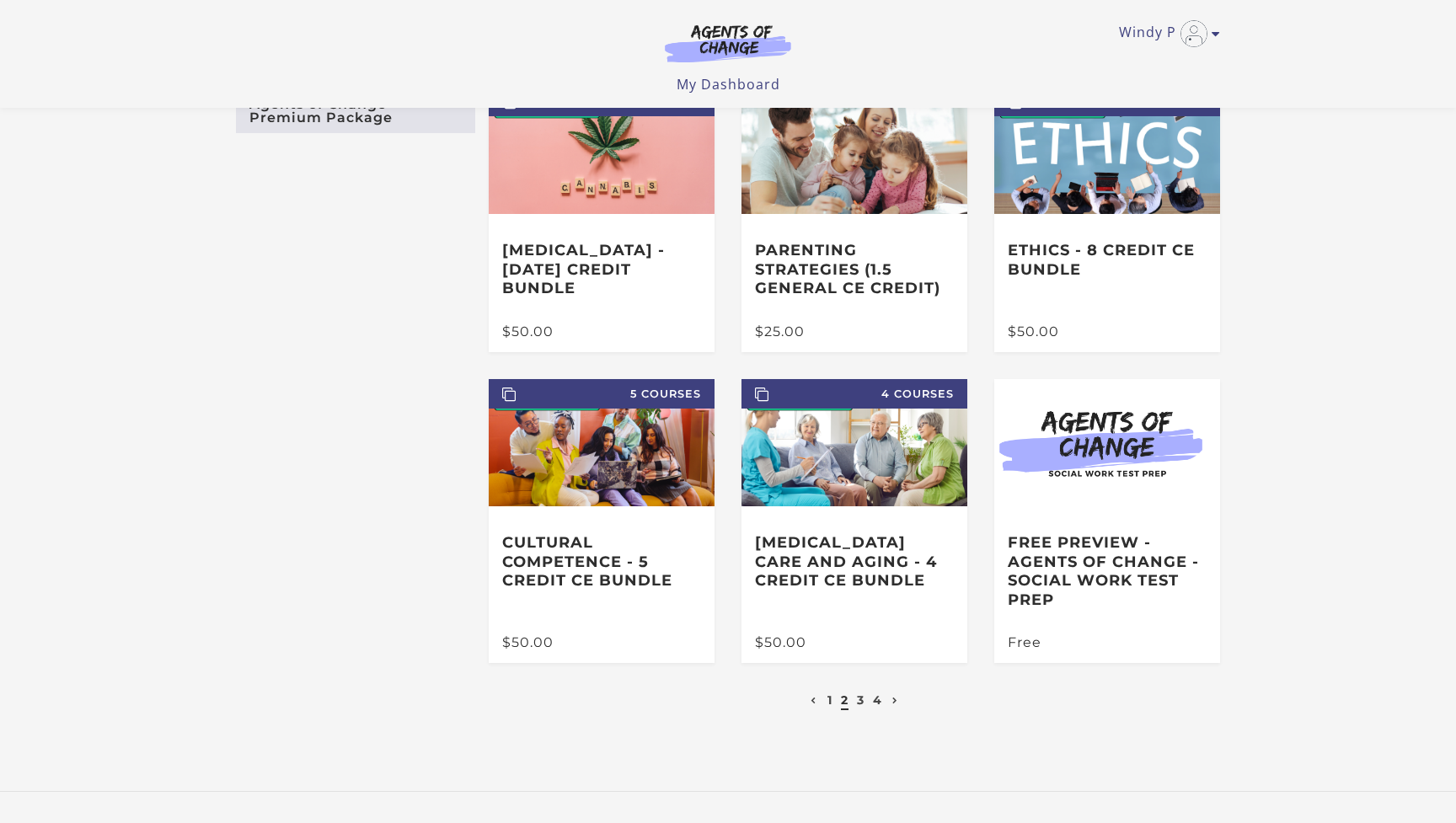
scroll to position [130, 0]
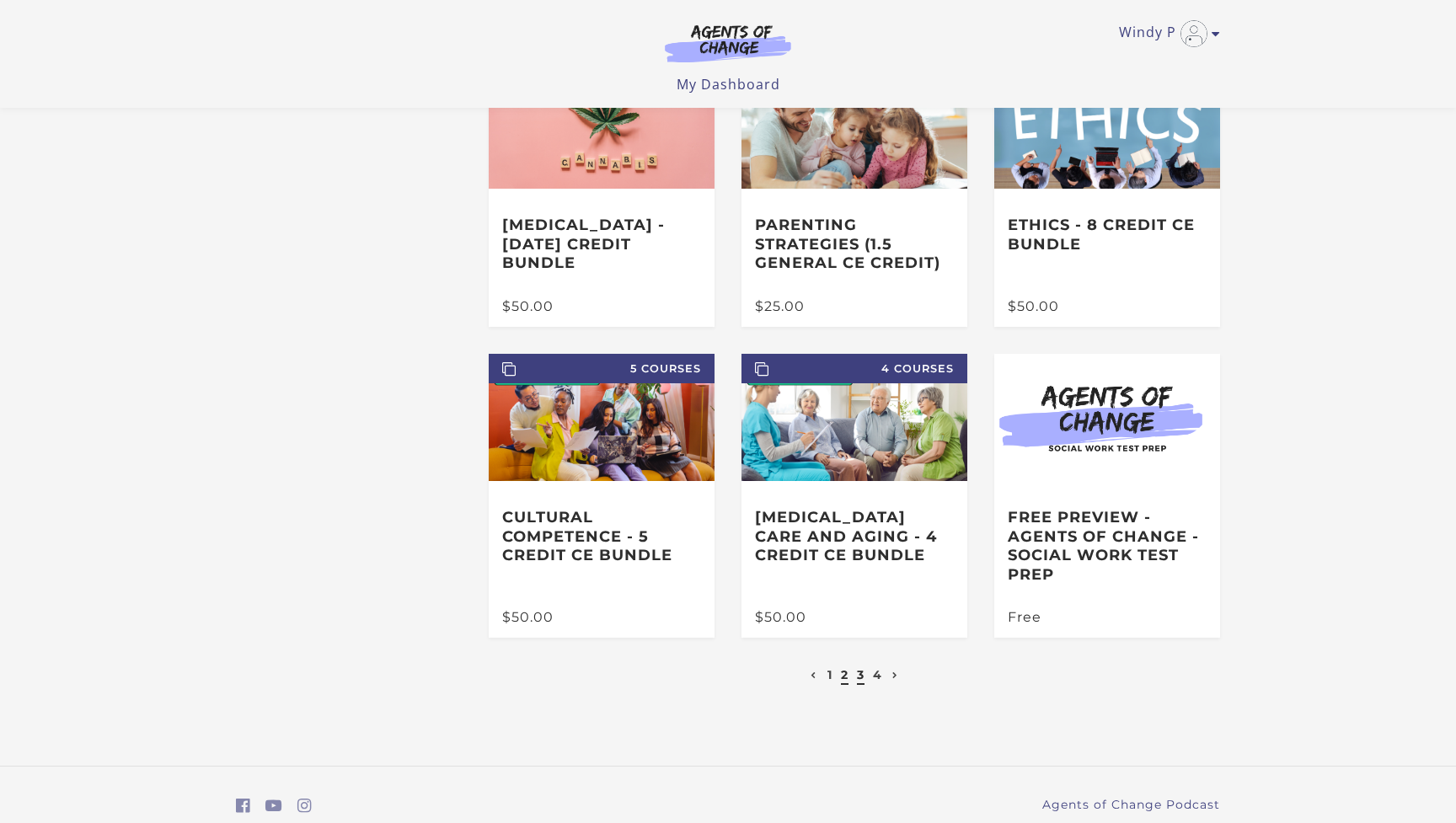
click at [863, 677] on link "3" at bounding box center [861, 675] width 7 height 15
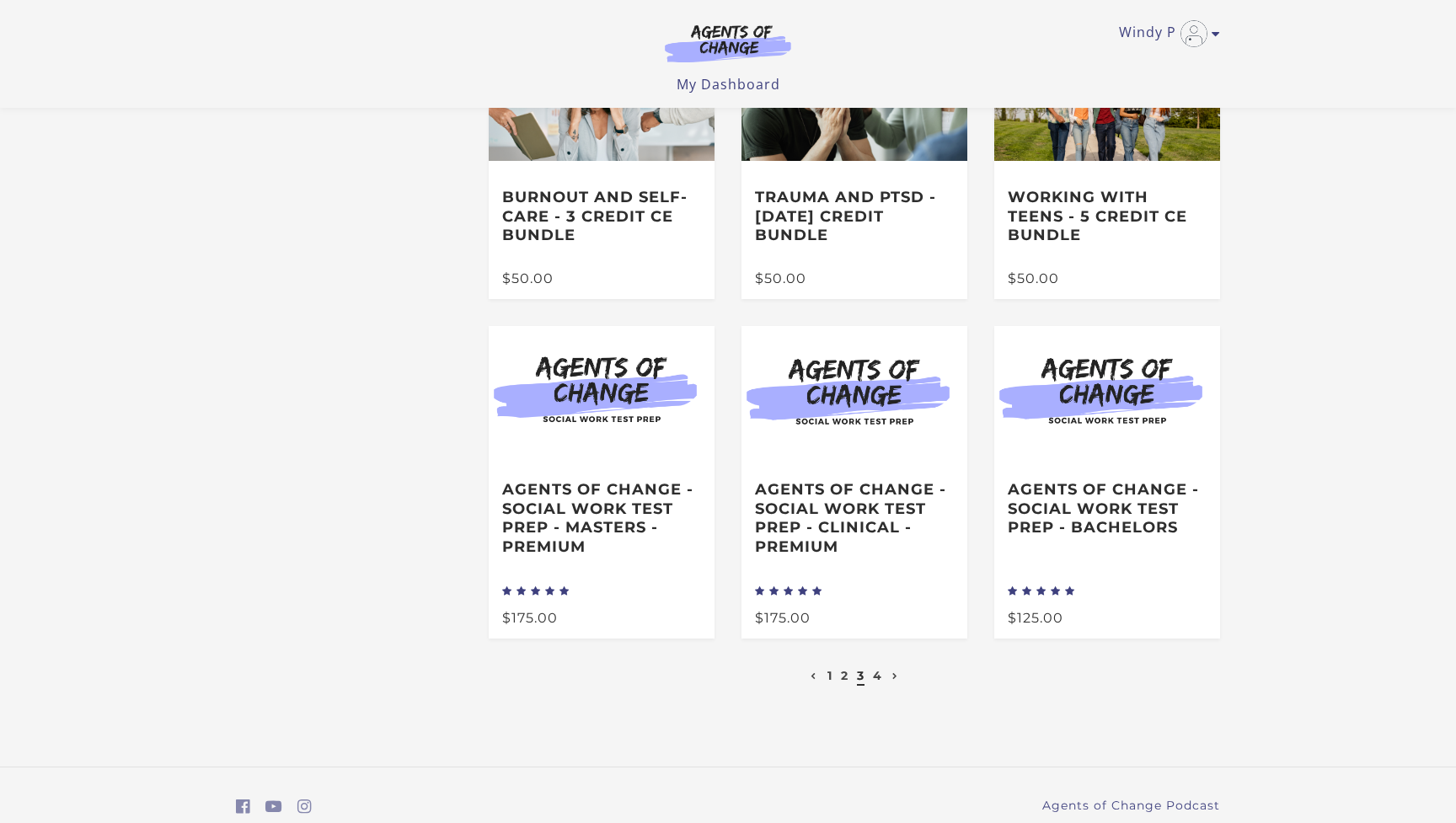
scroll to position [158, 0]
click at [877, 678] on link "4" at bounding box center [877, 675] width 9 height 15
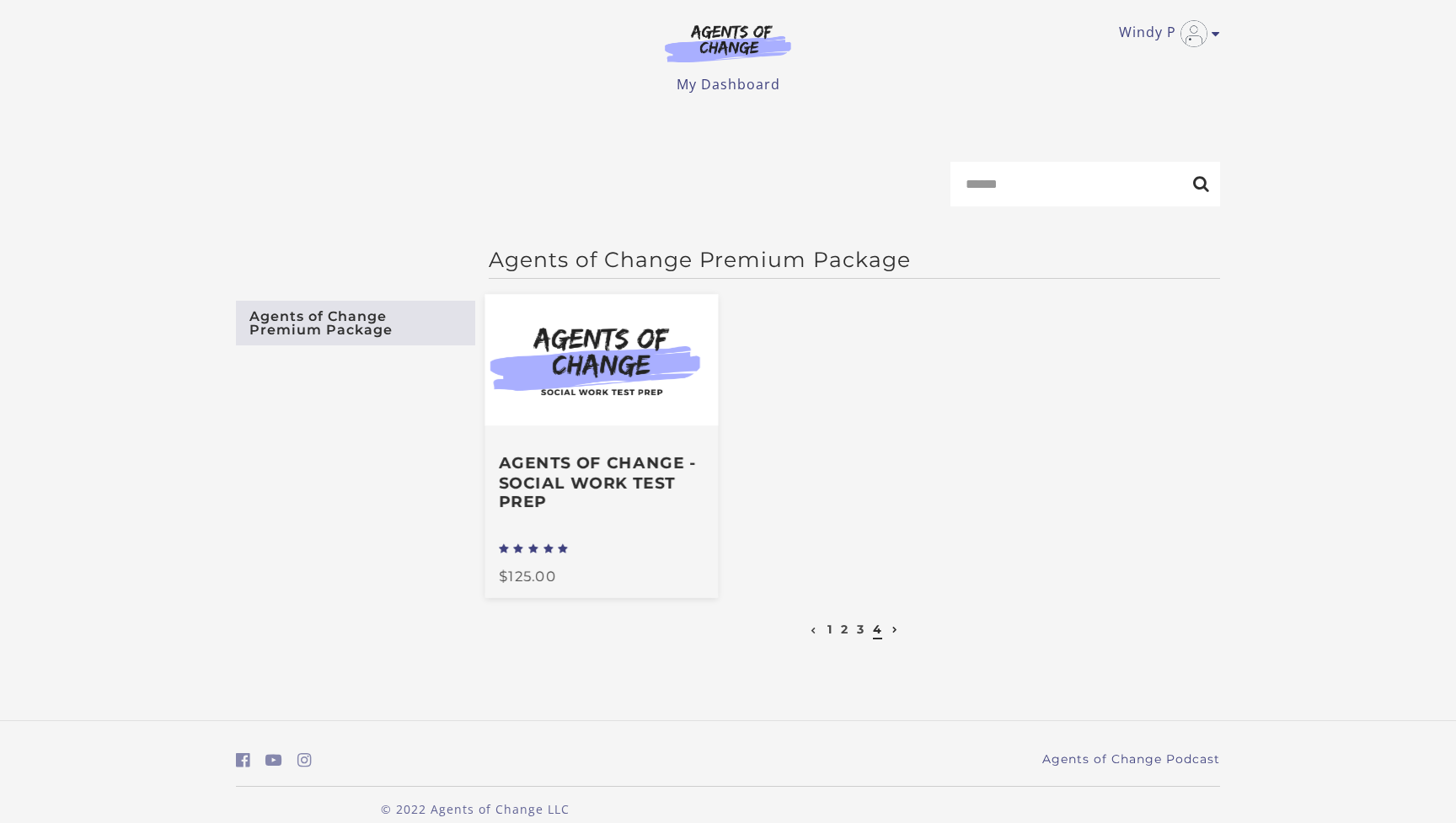
click at [640, 495] on h3 "Agents of Change - Social Work Test Prep" at bounding box center [602, 483] width 205 height 59
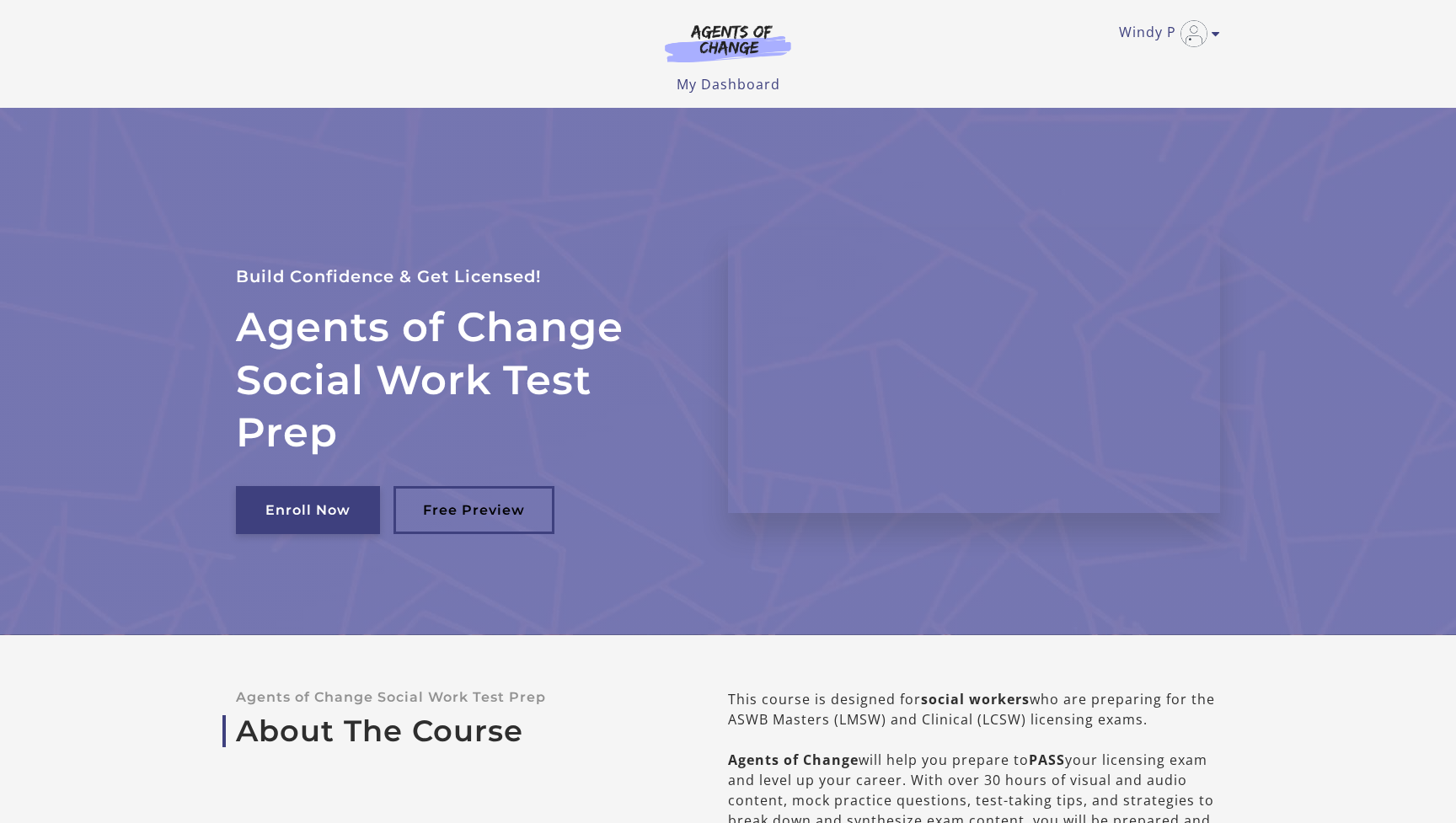
click at [333, 508] on link "Enroll Now" at bounding box center [308, 510] width 144 height 48
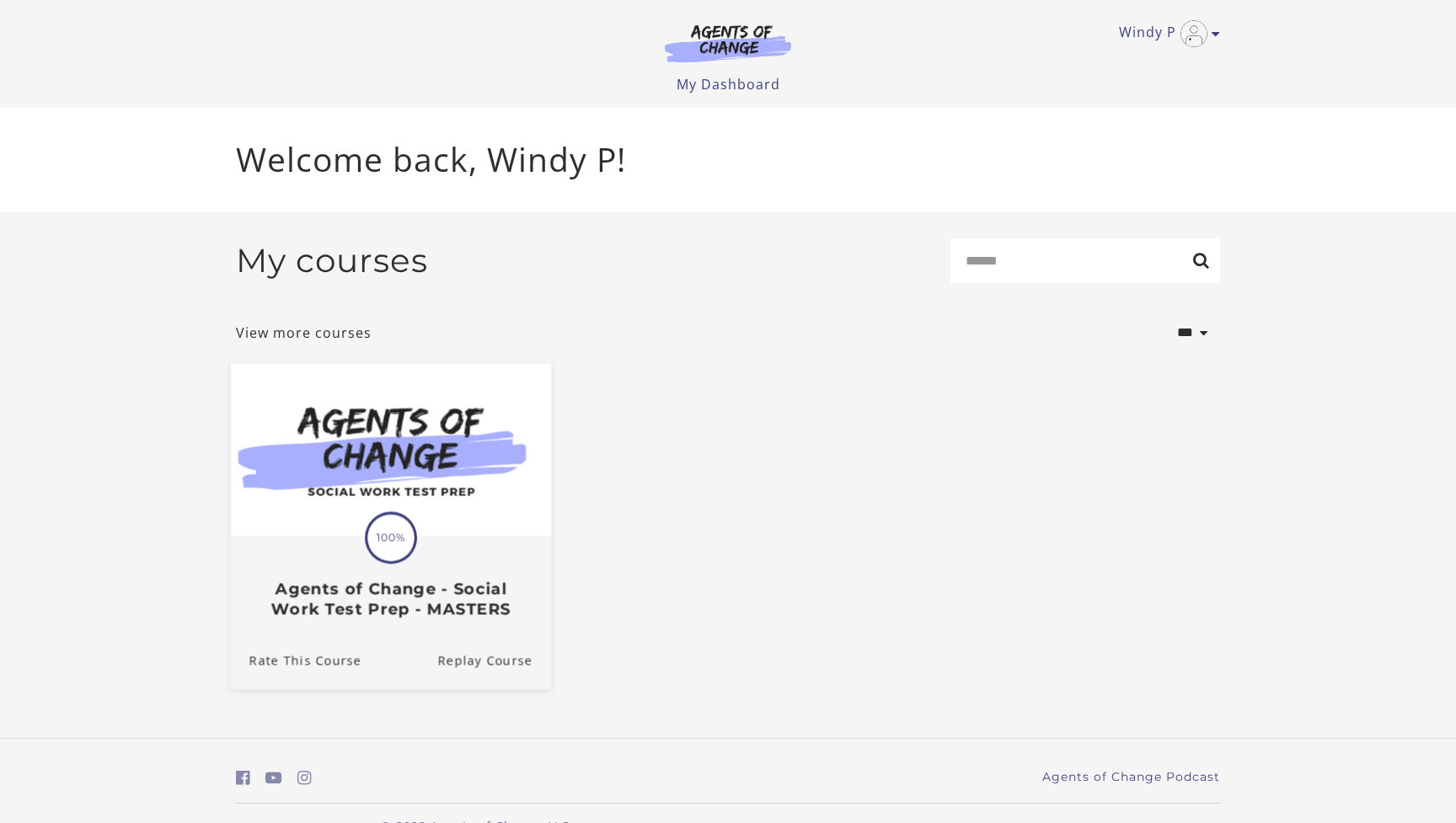
click at [496, 612] on h3 "Agents of Change - Social Work Test Prep - MASTERS" at bounding box center [391, 599] width 283 height 39
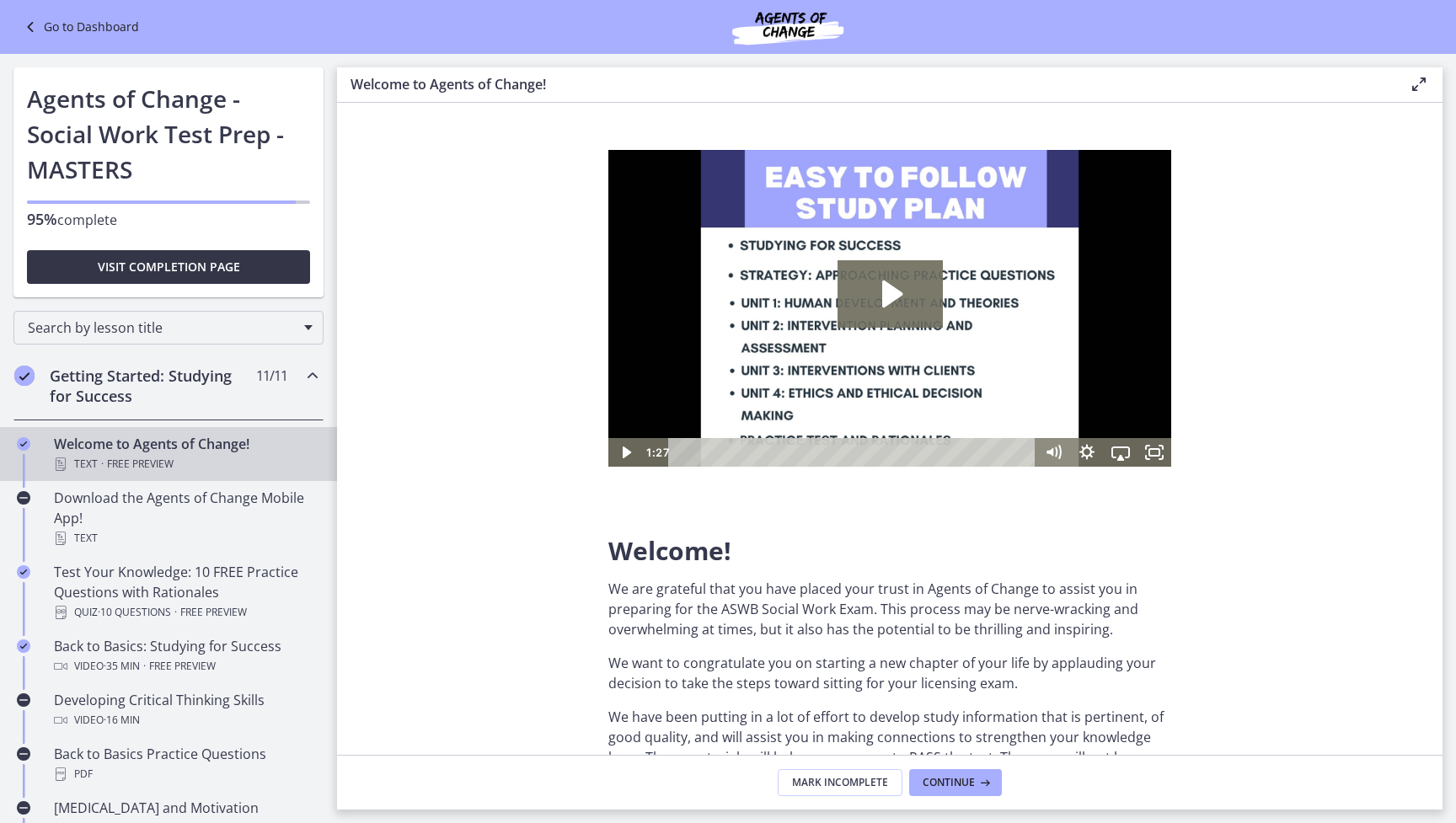
click at [215, 260] on span "Visit completion page" at bounding box center [169, 268] width 143 height 20
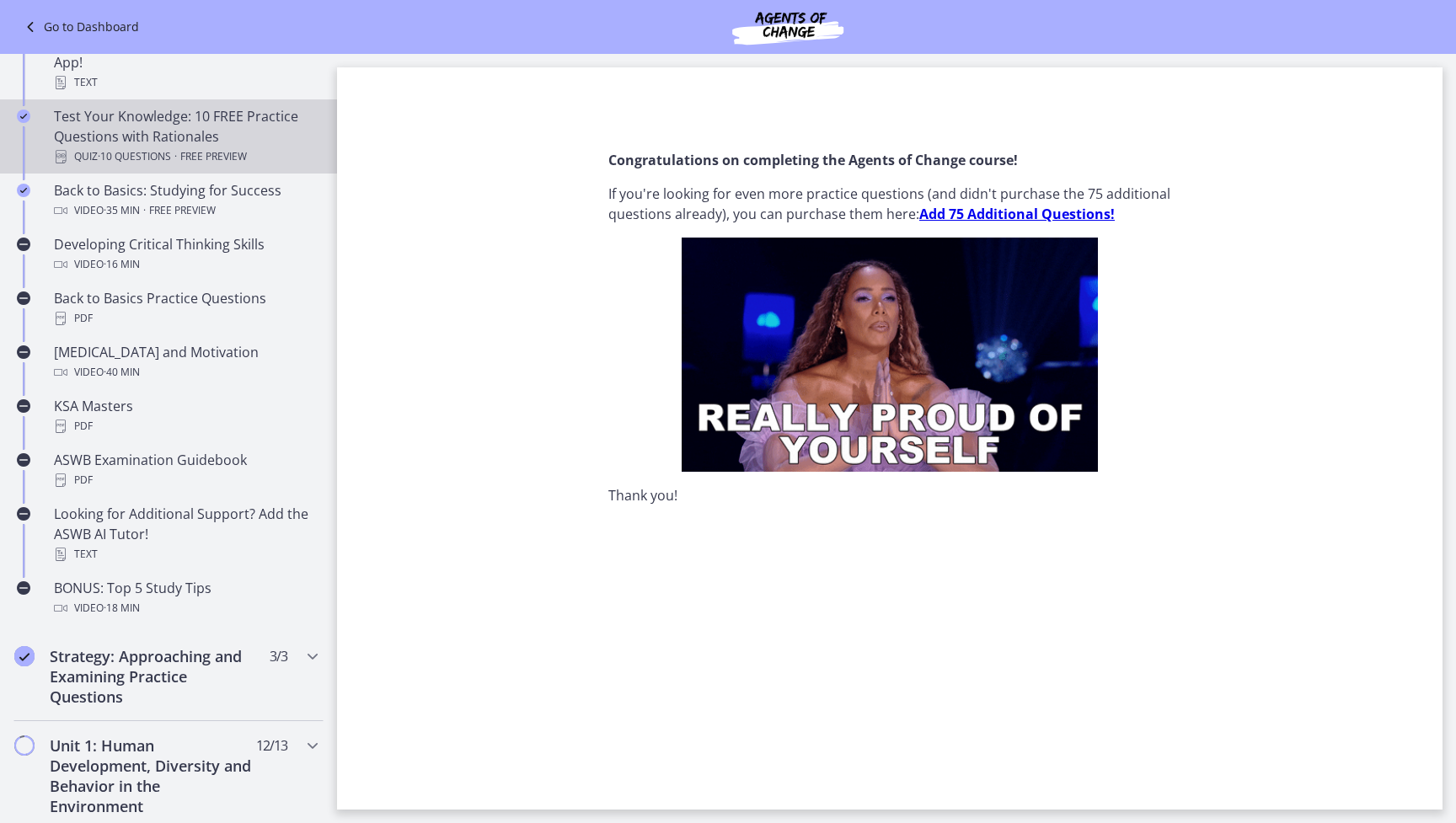
scroll to position [457, 0]
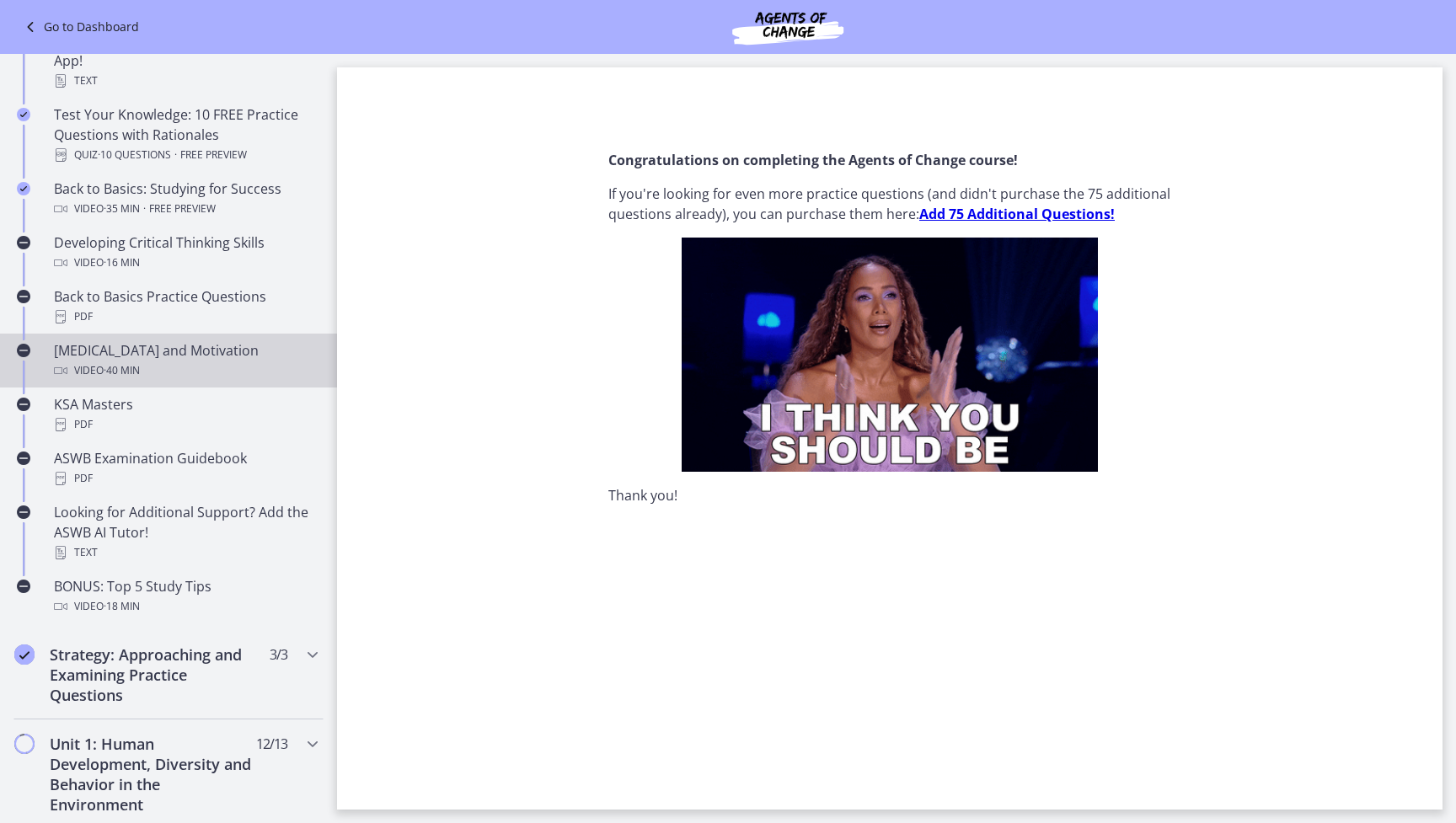
click at [110, 367] on span "· 40 min" at bounding box center [121, 371] width 36 height 20
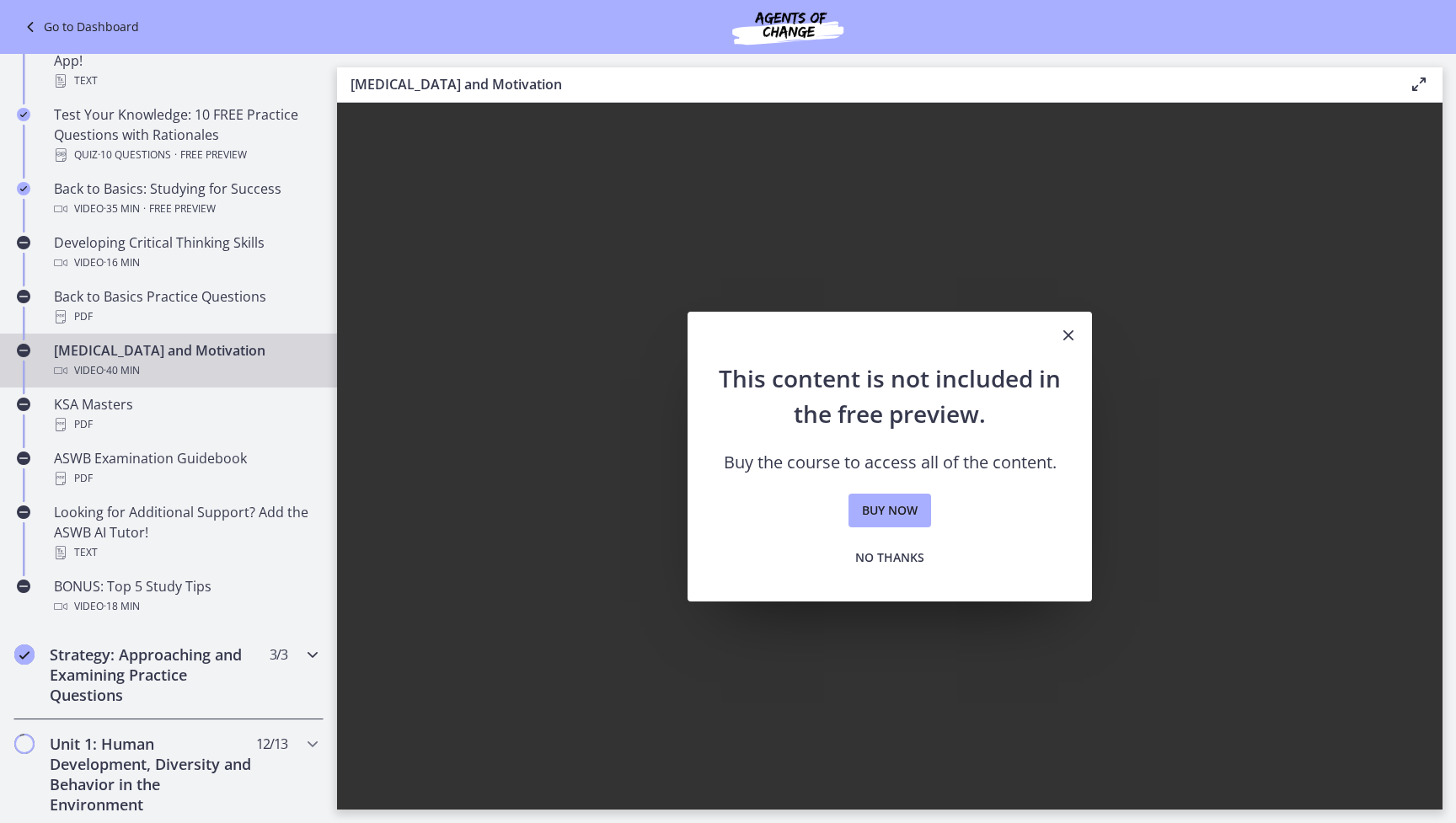
click at [122, 659] on h2 "Strategy: Approaching and Examining Practice Questions" at bounding box center [153, 675] width 205 height 61
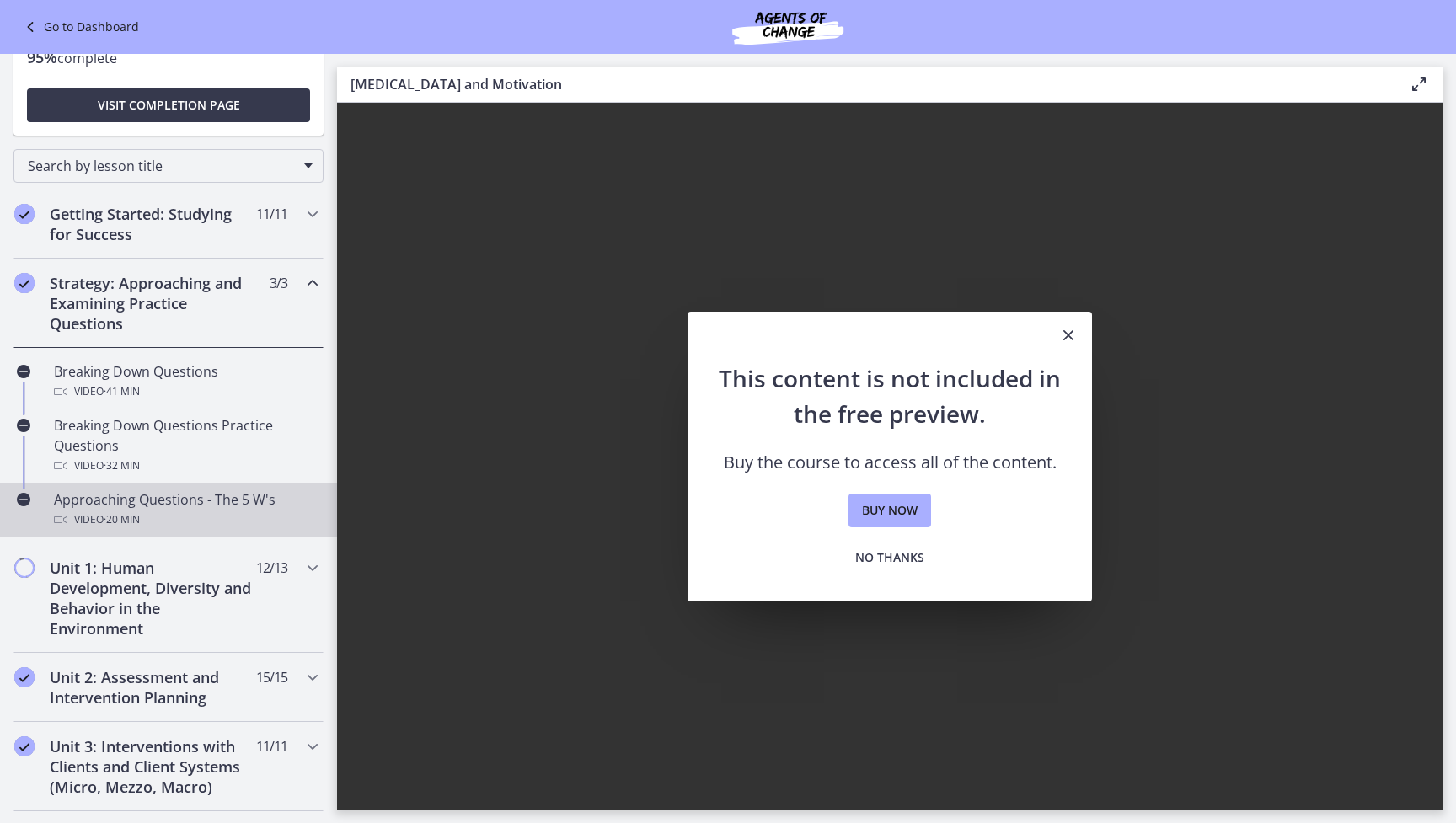
scroll to position [134, 0]
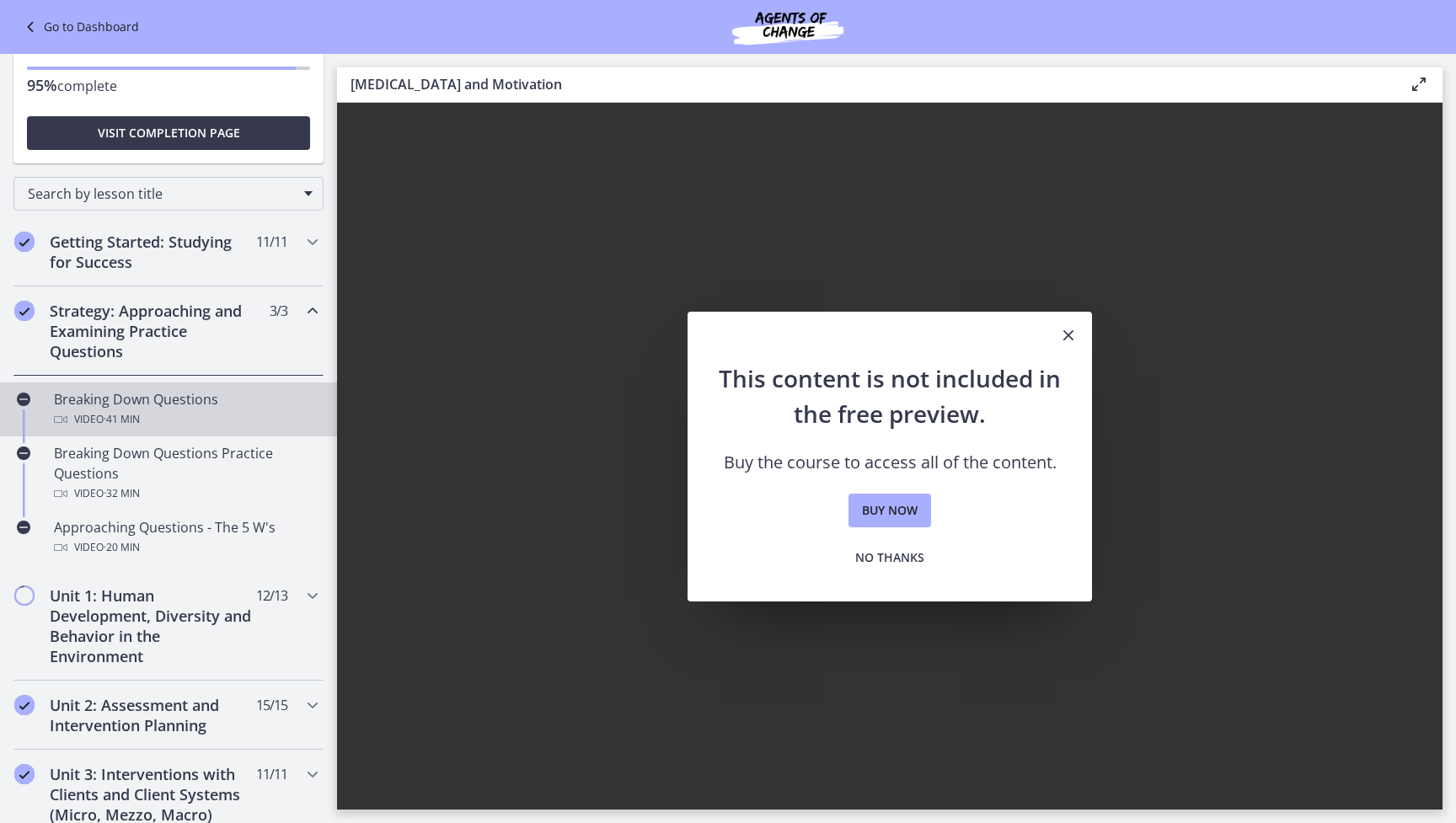
click at [103, 418] on div "Video · 41 min" at bounding box center [185, 419] width 263 height 20
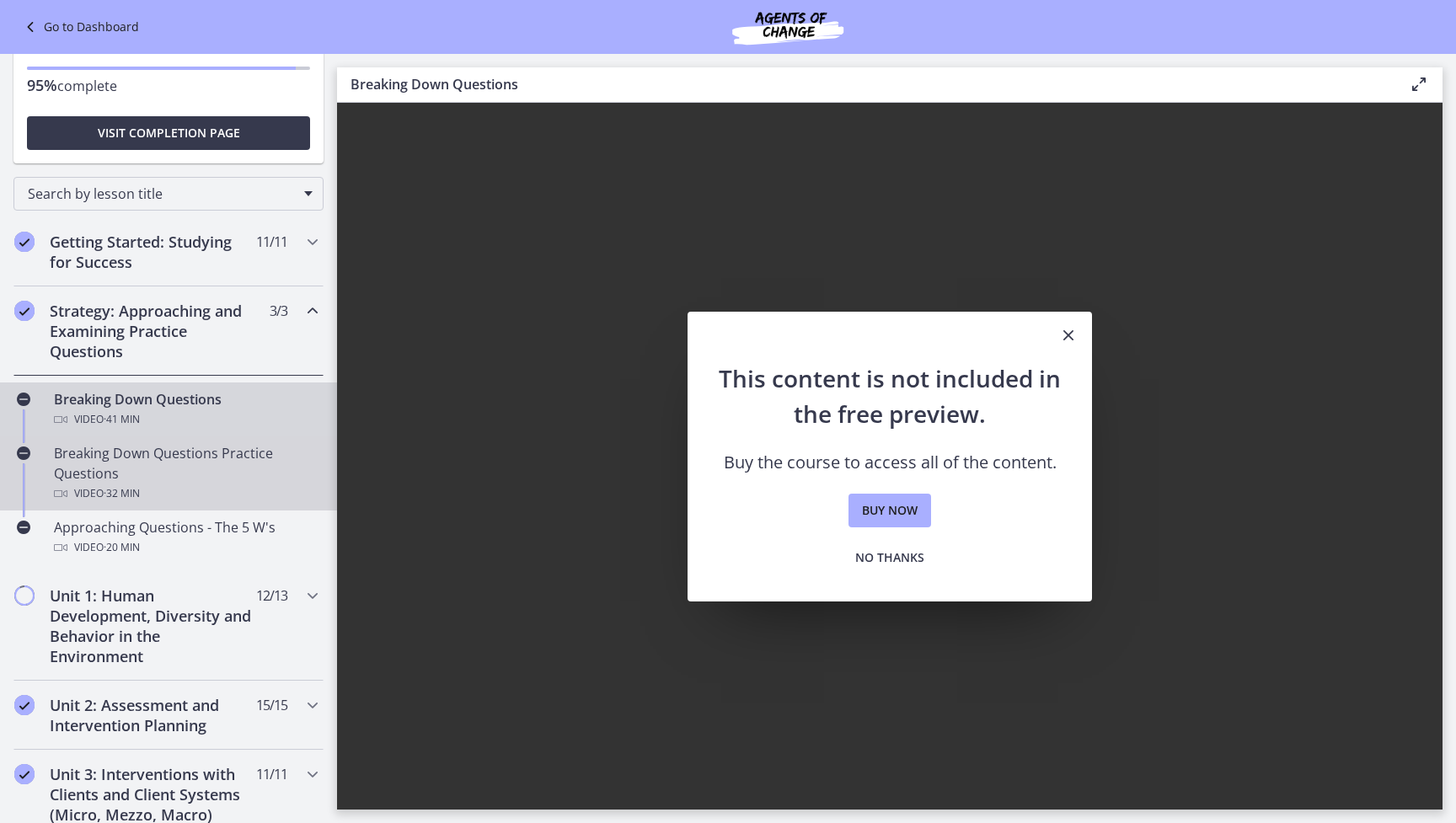
click at [99, 459] on div "Breaking Down Questions Practice Questions Video · 32 min" at bounding box center [185, 474] width 263 height 61
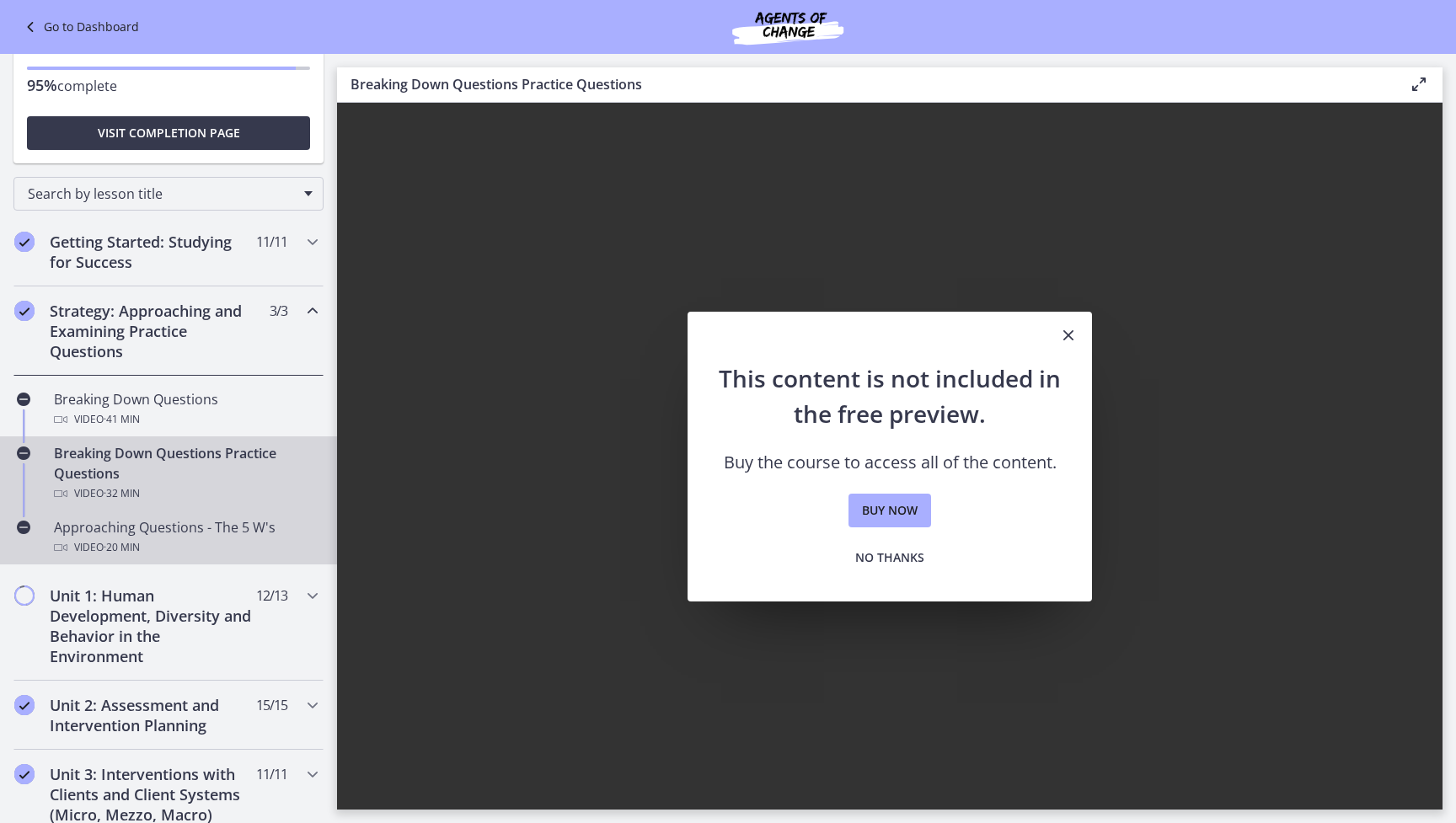
click at [99, 530] on div "Approaching Questions - The 5 W's Video · 20 min" at bounding box center [185, 538] width 263 height 41
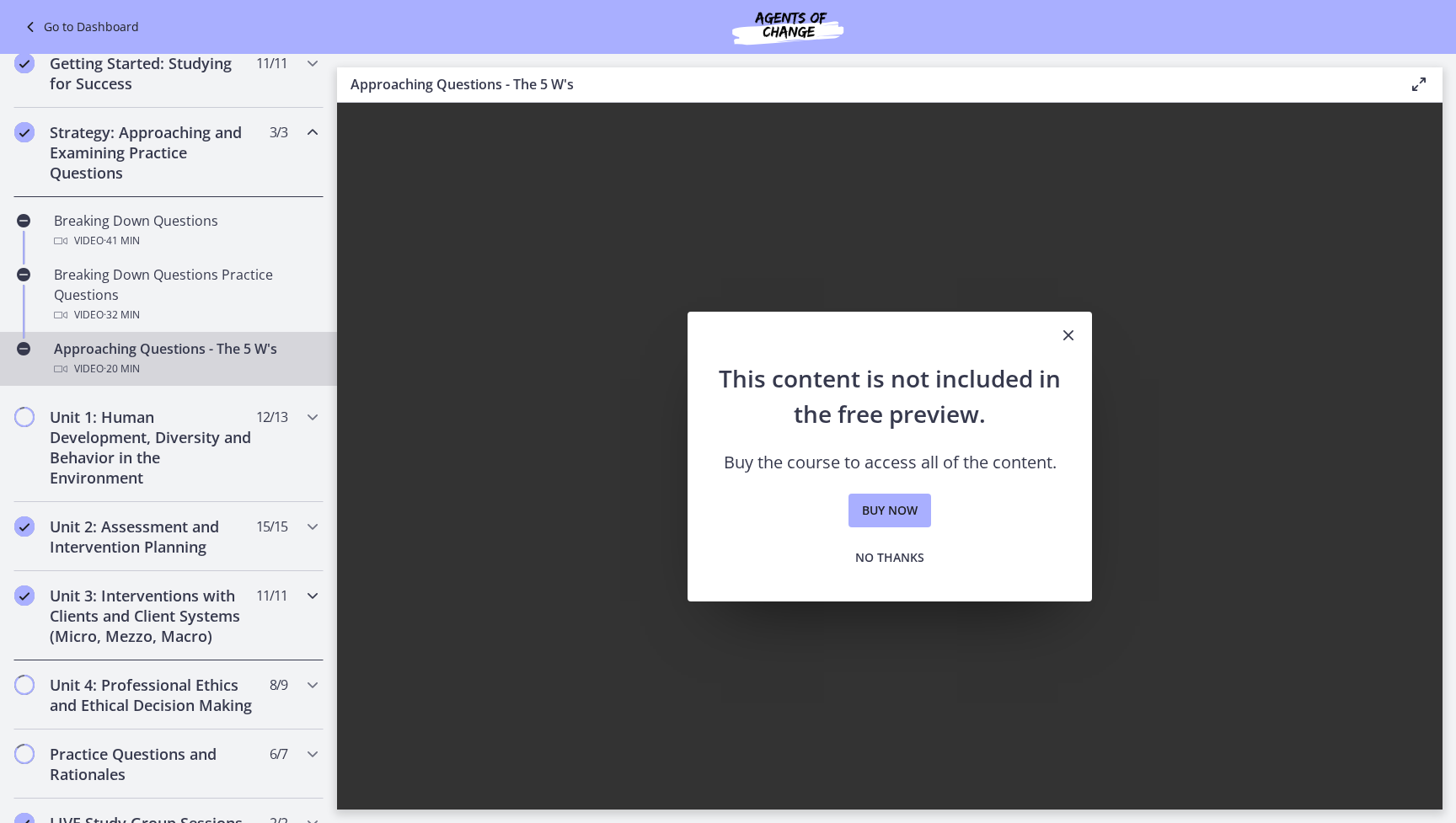
scroll to position [324, 0]
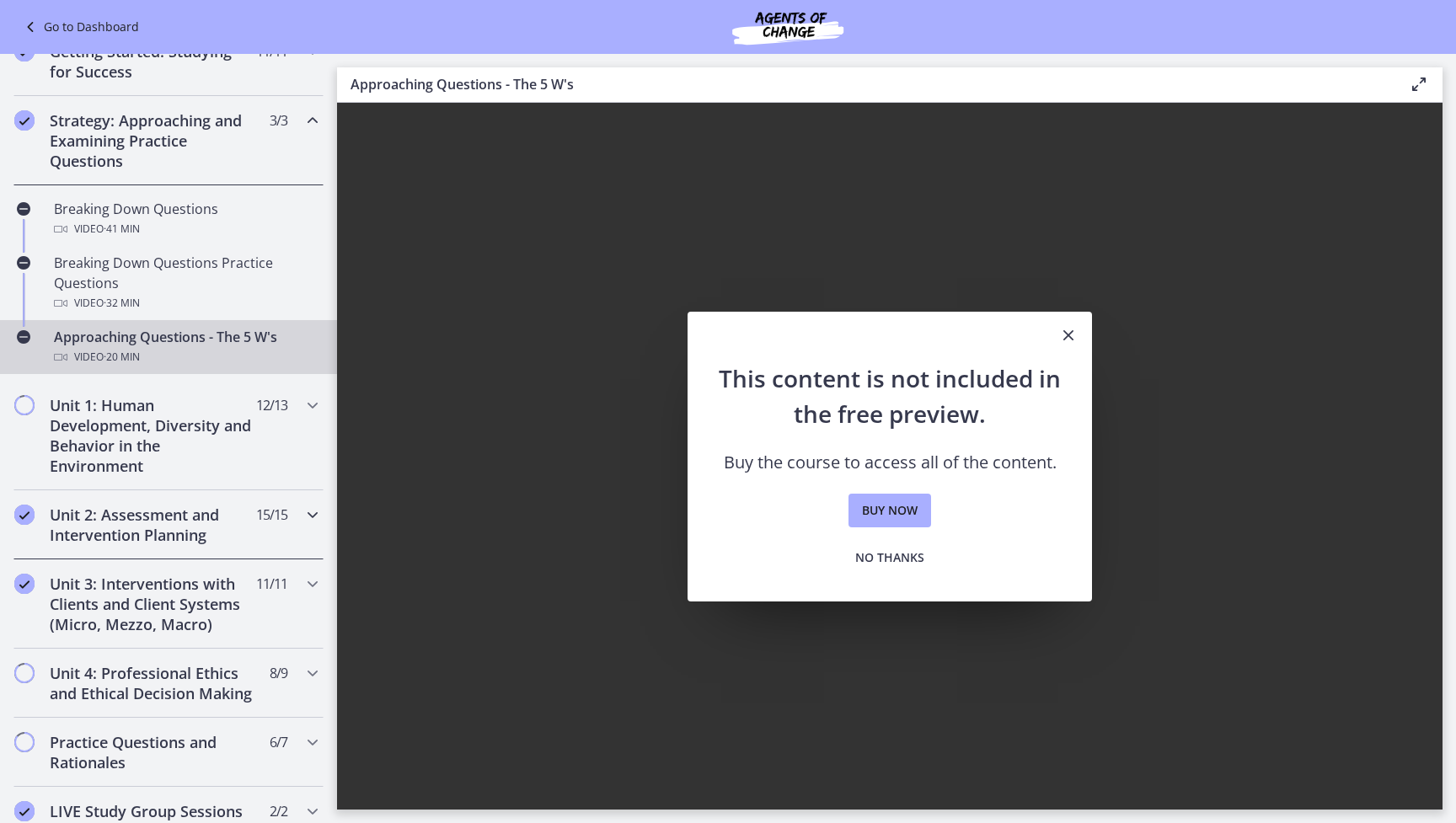
click at [124, 529] on h2 "Unit 2: Assessment and Intervention Planning" at bounding box center [153, 525] width 205 height 41
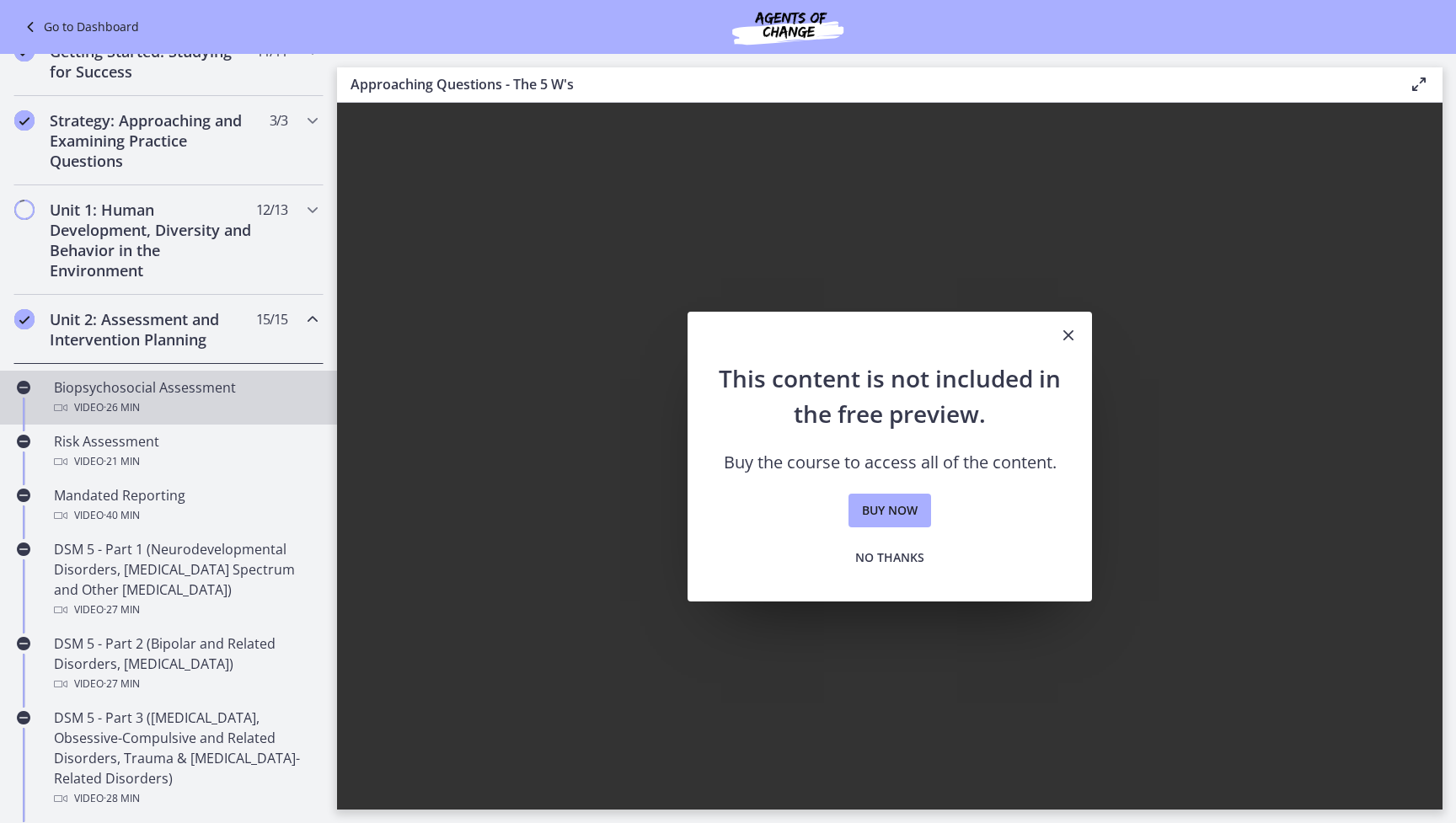
click at [103, 396] on div "Biopsychosocial Assessment Video · 26 min" at bounding box center [185, 398] width 263 height 41
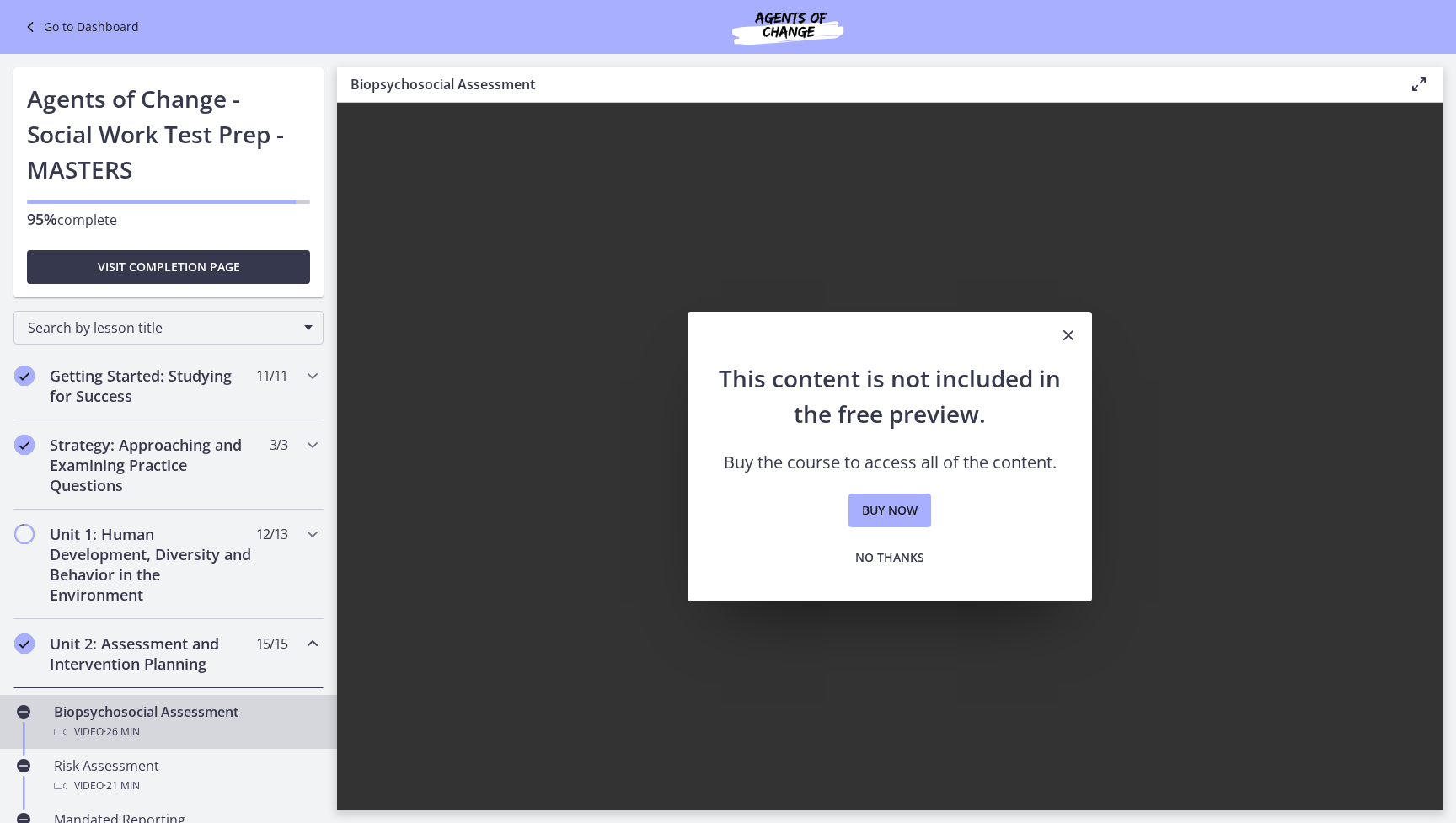
click at [96, 28] on link "Go to Dashboard" at bounding box center [80, 27] width 118 height 20
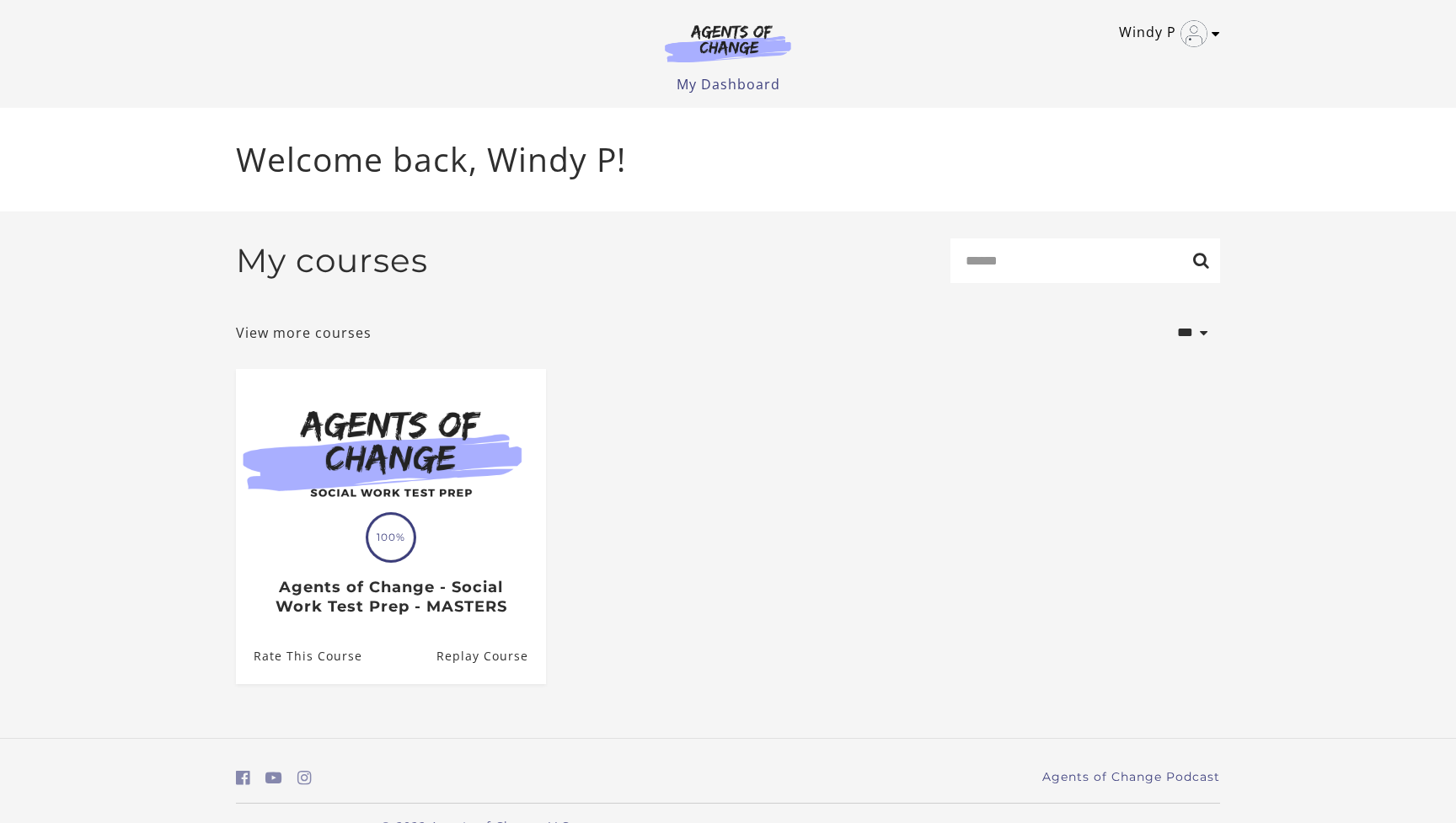
click at [1217, 32] on icon "Toggle menu" at bounding box center [1215, 33] width 8 height 14
click at [1122, 122] on link "Sign Out" at bounding box center [1150, 118] width 148 height 29
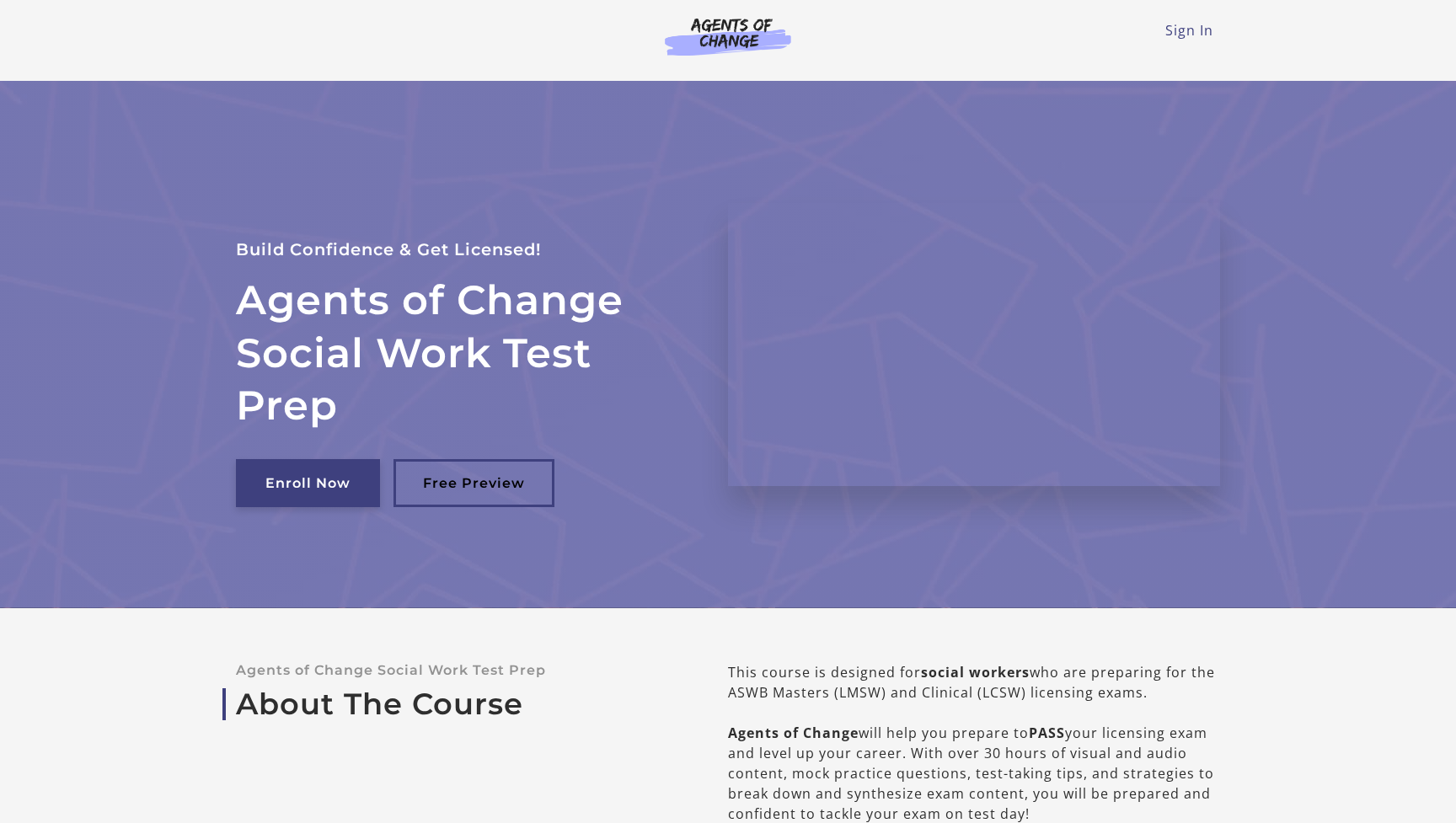
click at [322, 488] on link "Enroll Now" at bounding box center [308, 483] width 144 height 48
